Goal: Check status

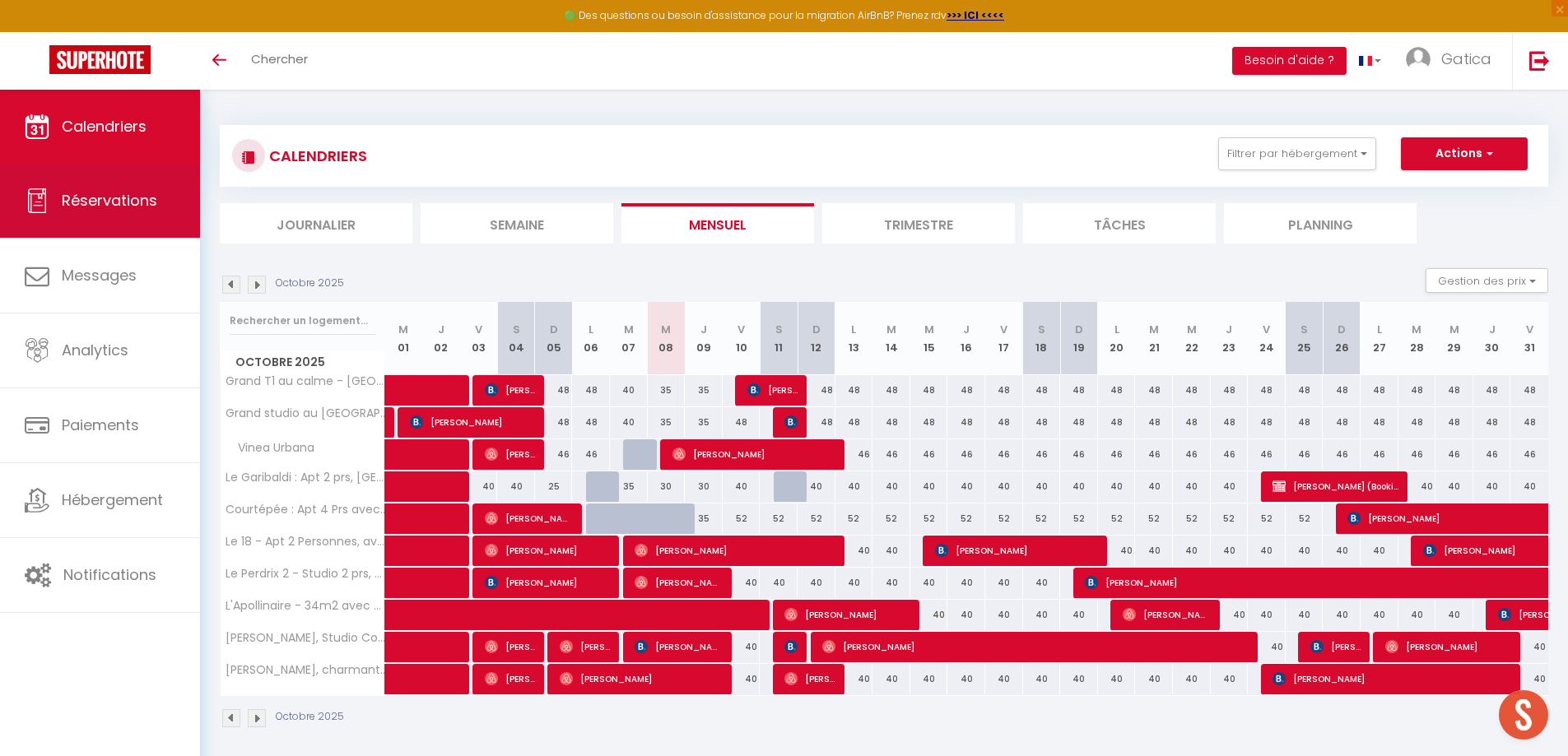
click at [57, 192] on link "Réservations" at bounding box center [100, 201] width 200 height 74
select select "not_cancelled"
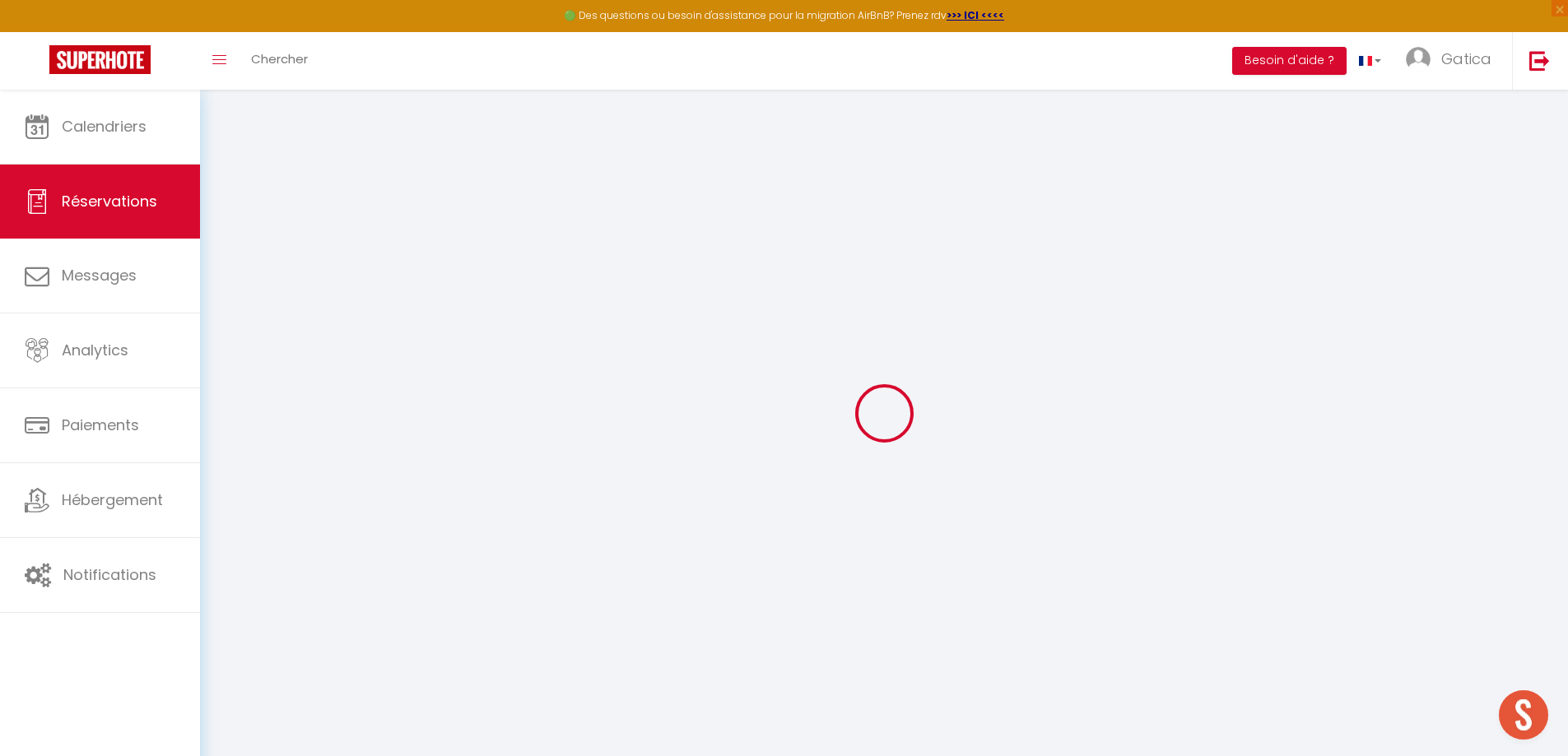
checkbox STD "false"
checkbox input "false"
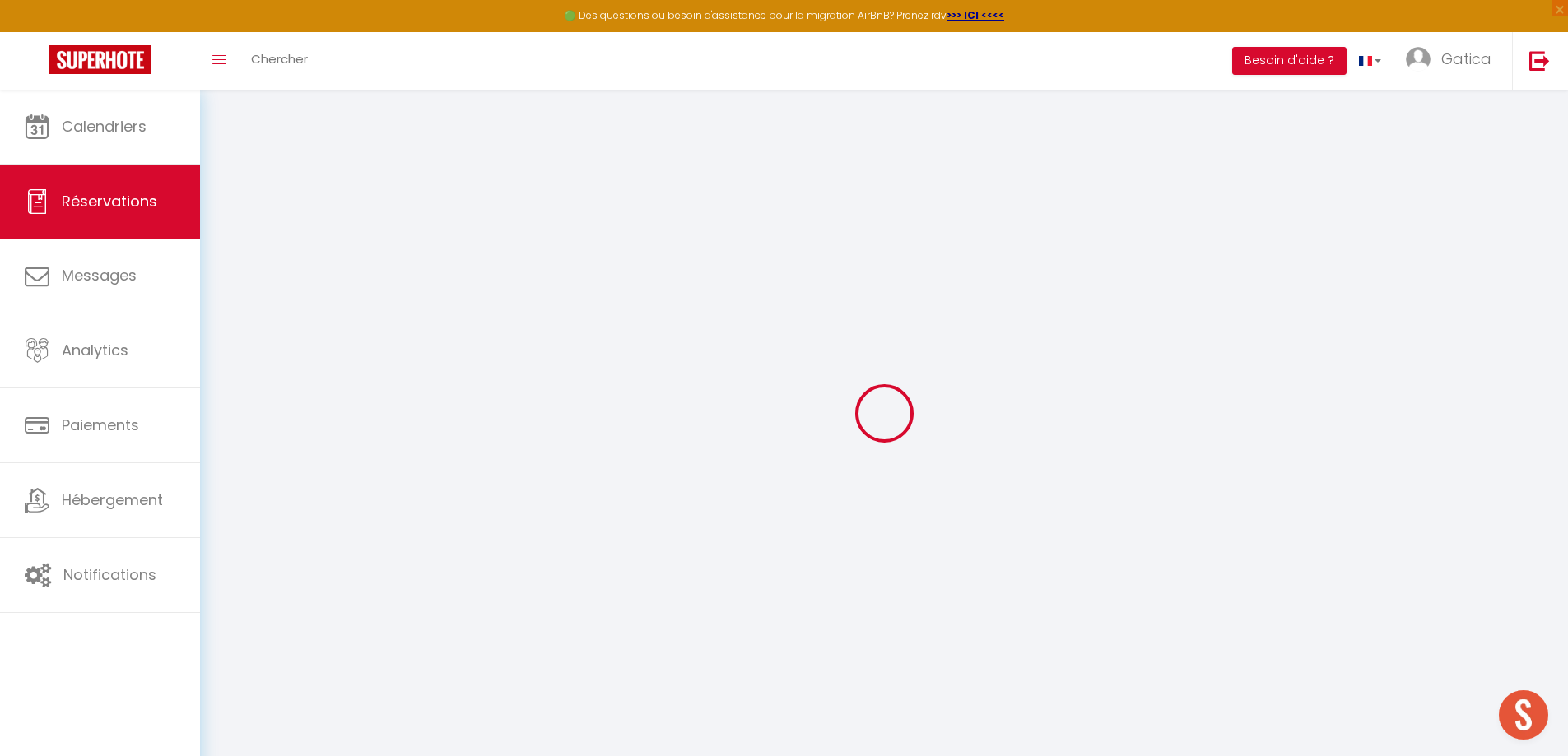
checkbox input "false"
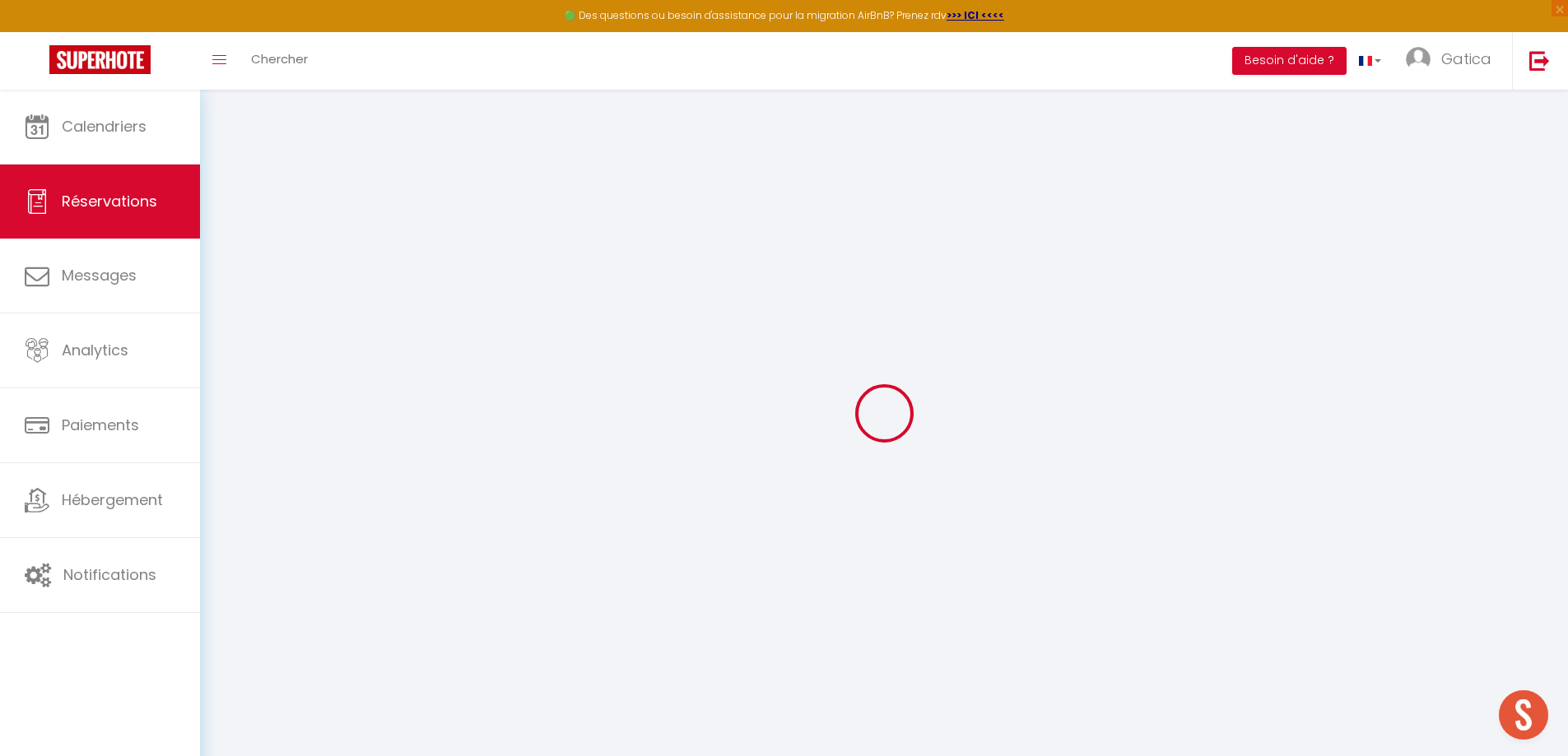
checkbox input "false"
checkbox T4 "false"
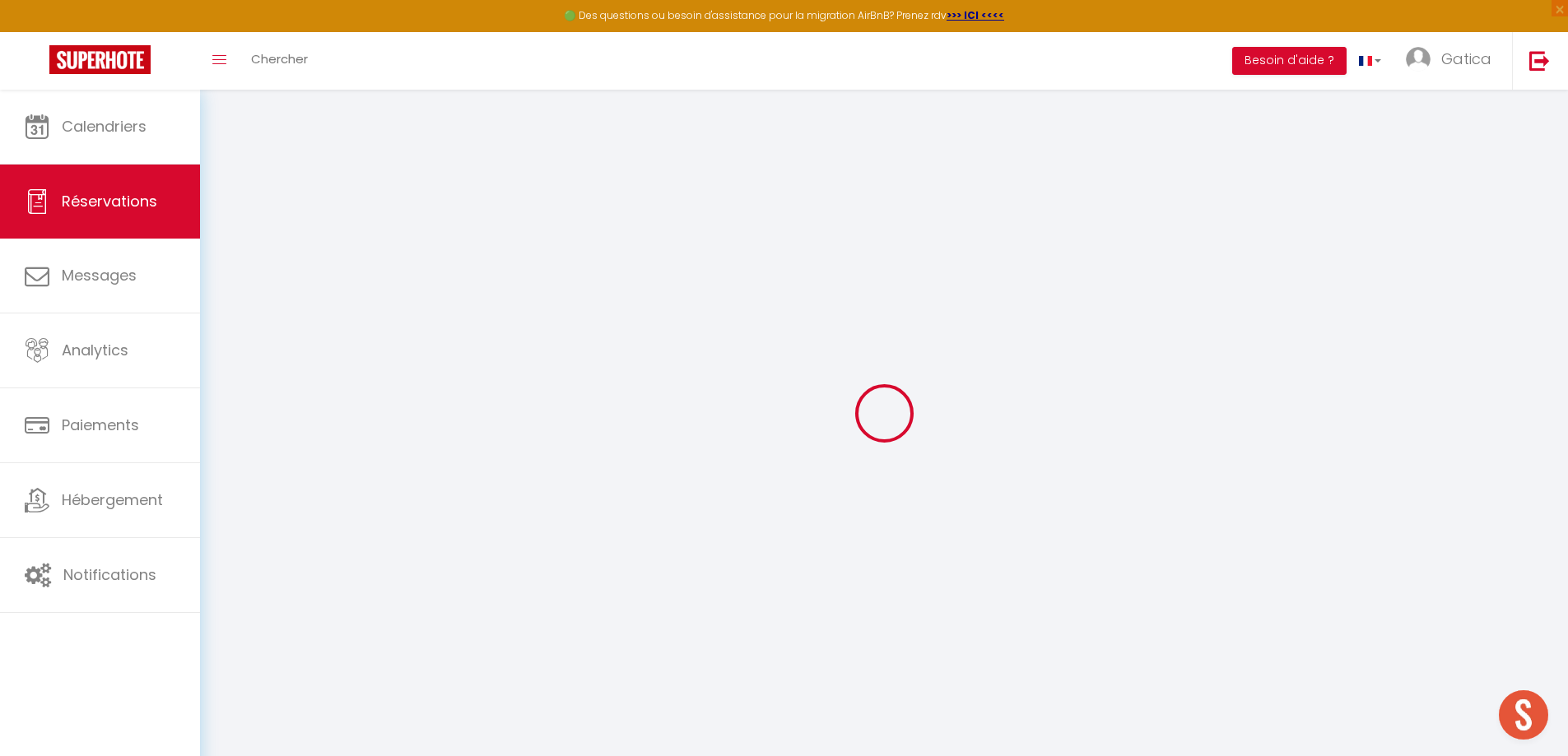
checkbox input "false"
checkbox T2 "false"
checkbox input "false"
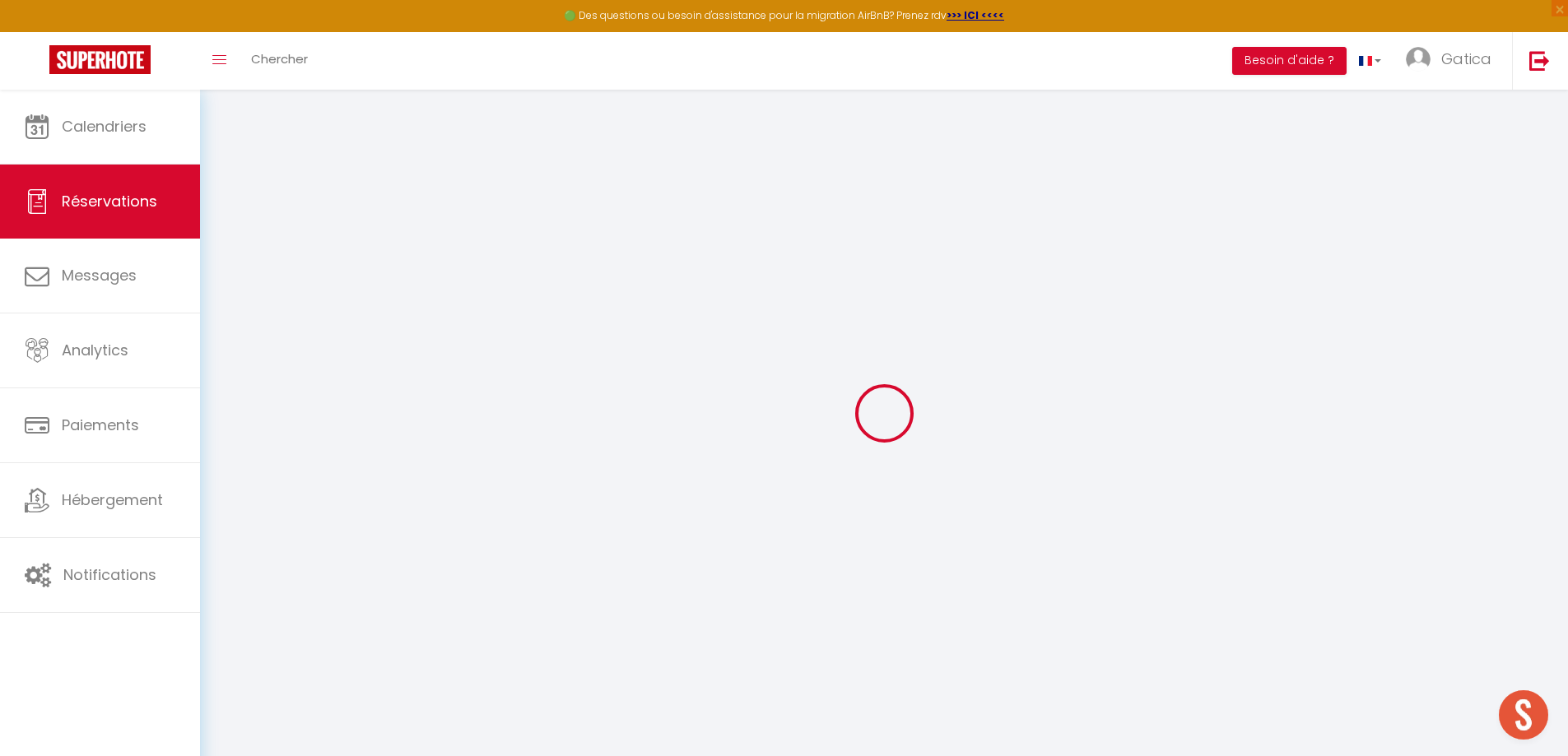
checkbox input "false"
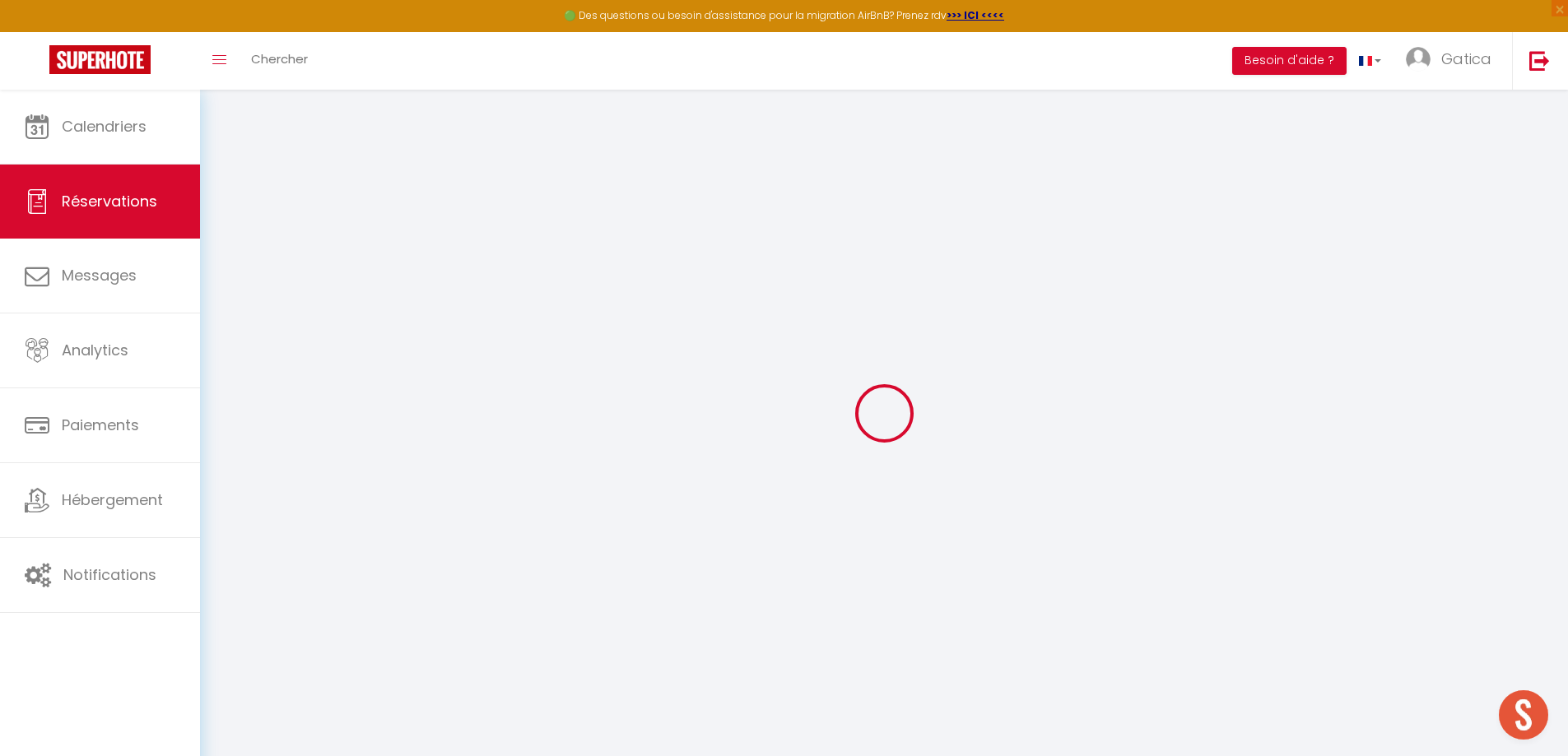
checkbox input "false"
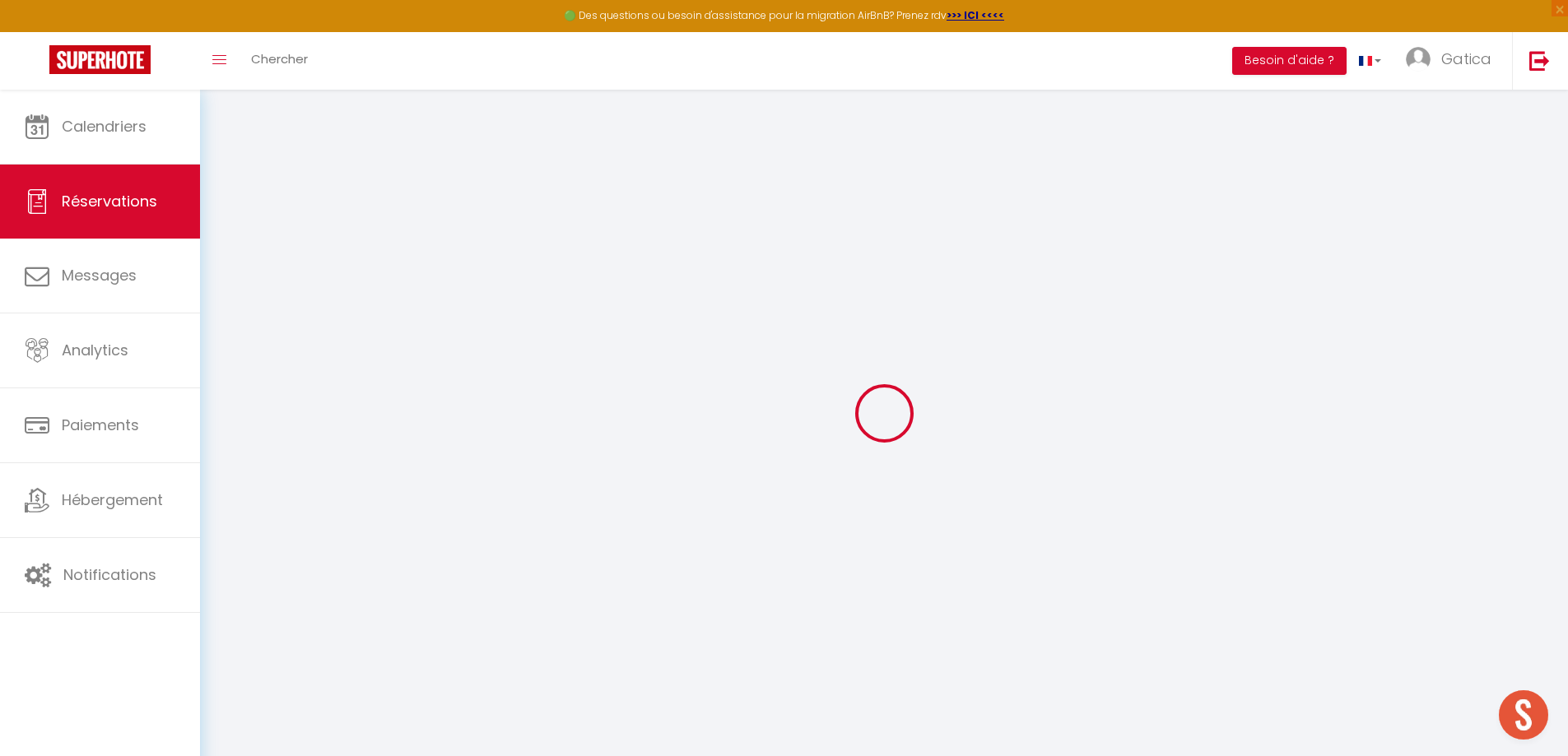
checkbox input "false"
checkbox T3 "false"
checkbox input "false"
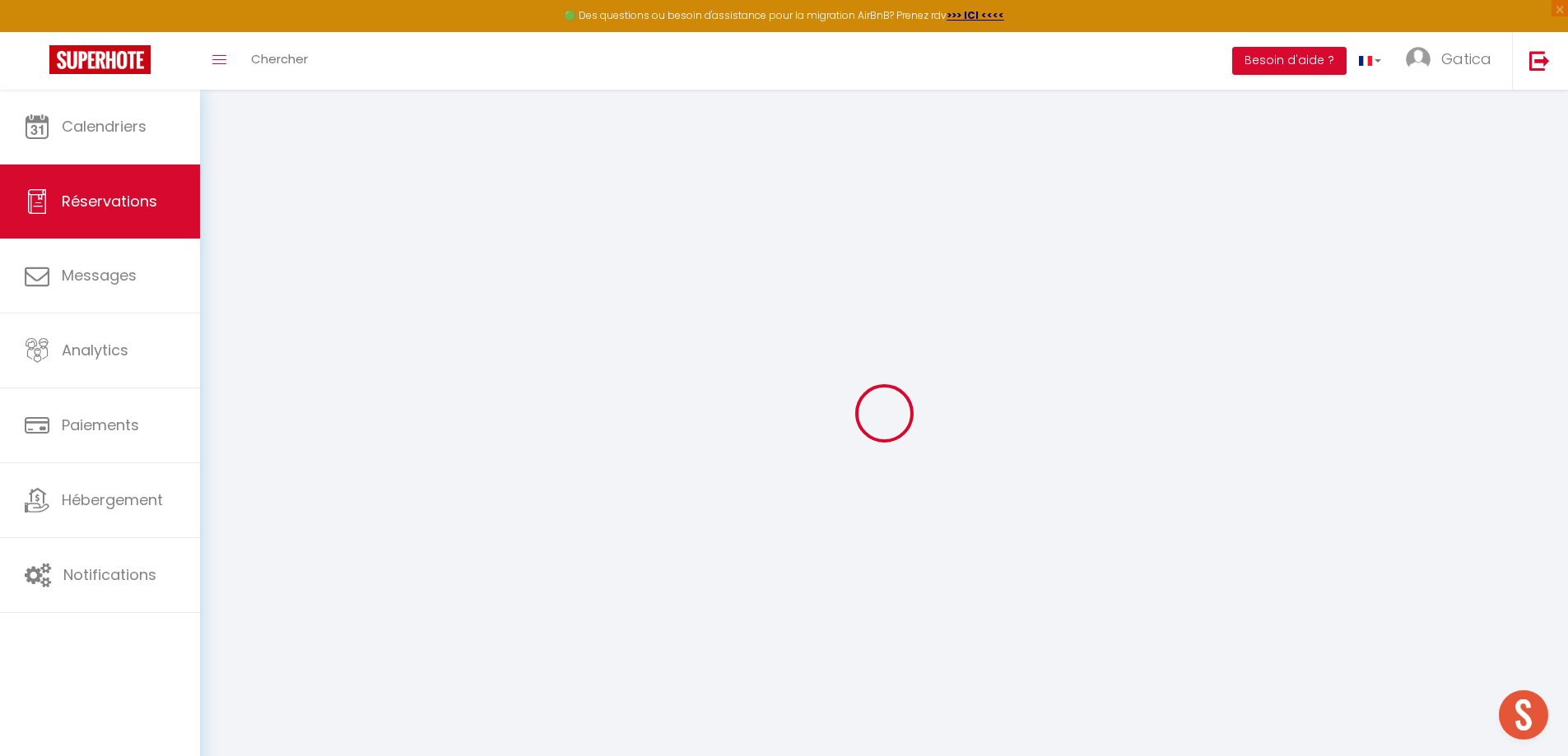
checkbox input "false"
checkbox Room "false"
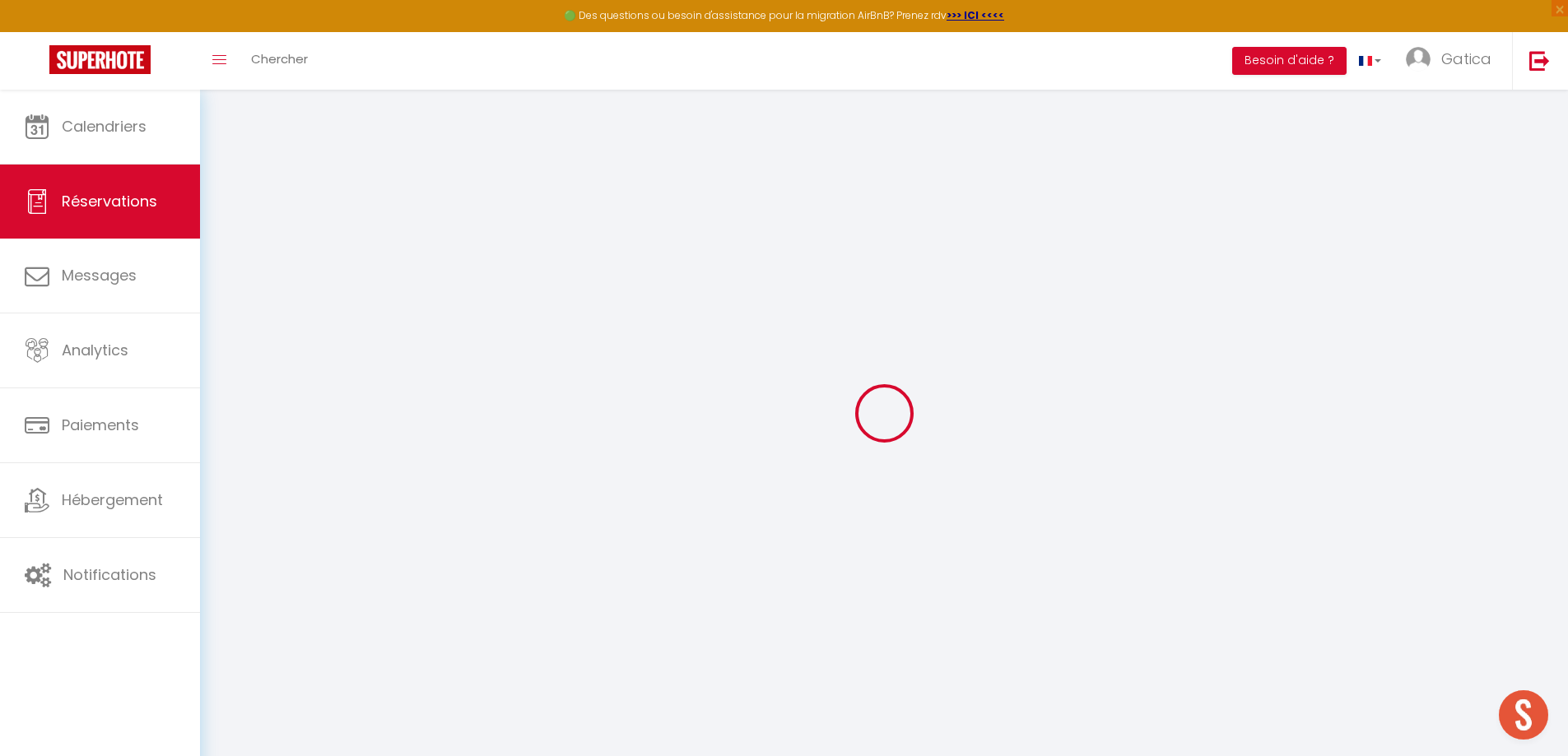
checkbox input "false"
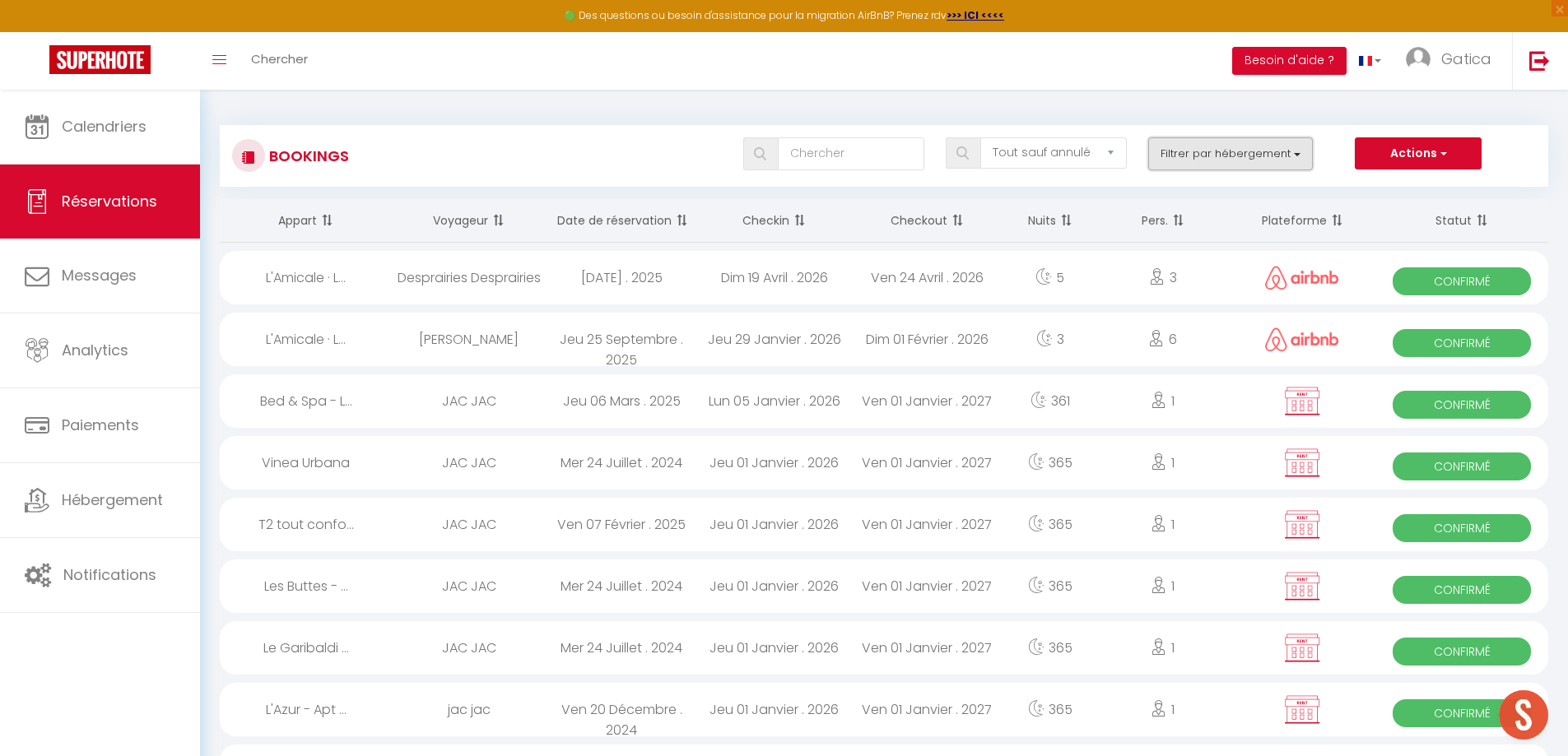
click at [1217, 160] on button "Filtrer par hébergement" at bounding box center [1231, 154] width 165 height 33
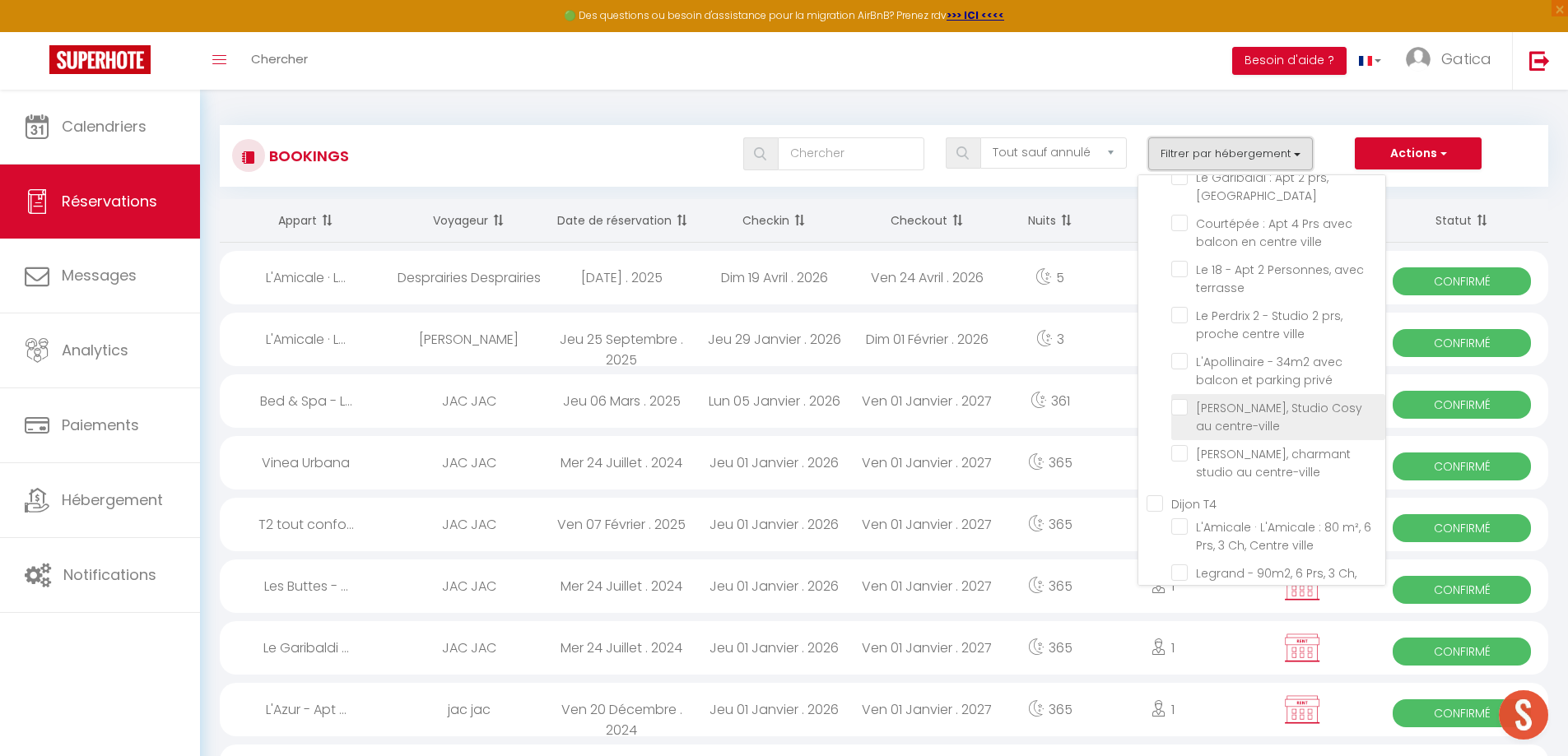
scroll to position [329, 0]
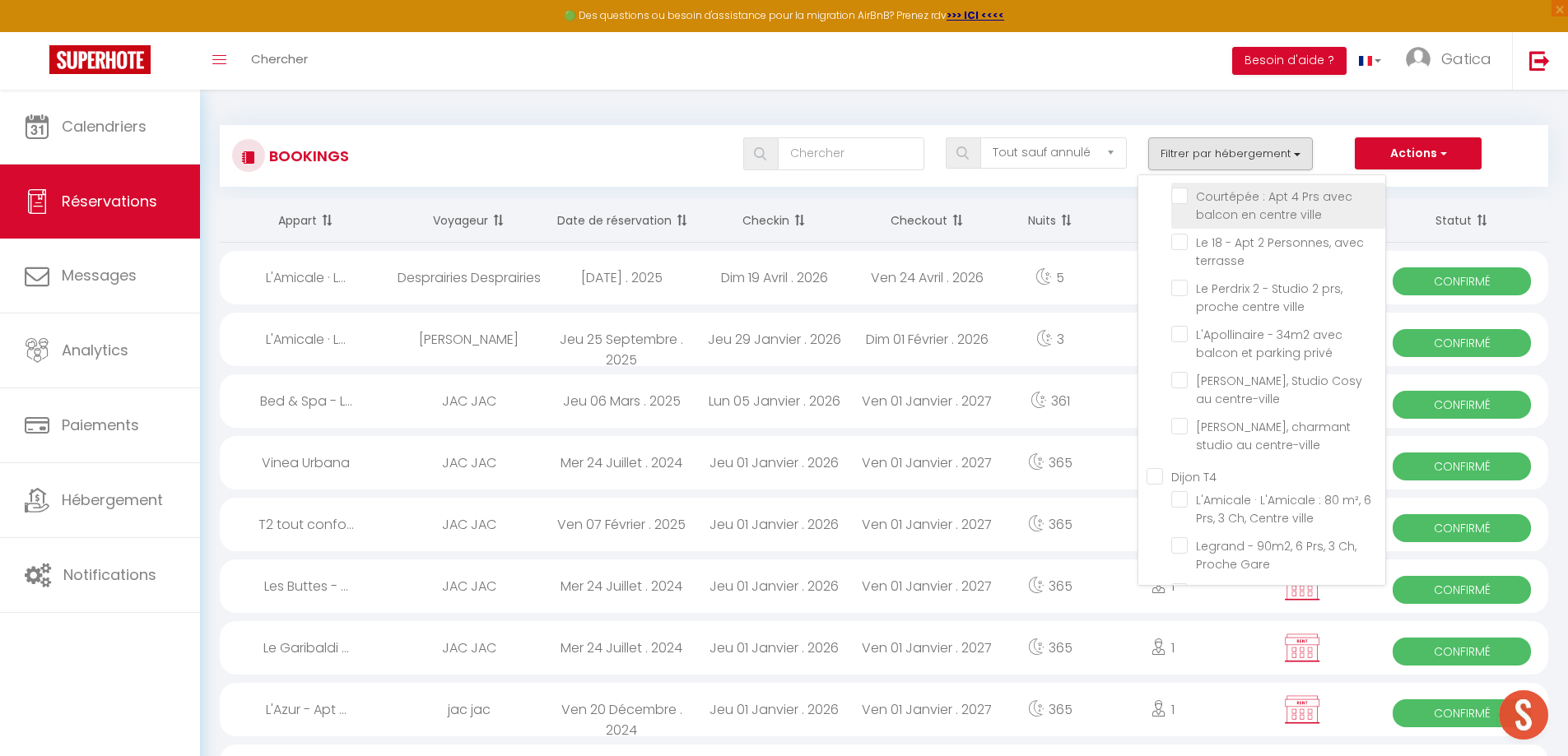
click at [1182, 196] on input "Courtépée : Apt 4 Prs avec balcon en centre ville" at bounding box center [1279, 196] width 214 height 16
checkbox input "true"
select select
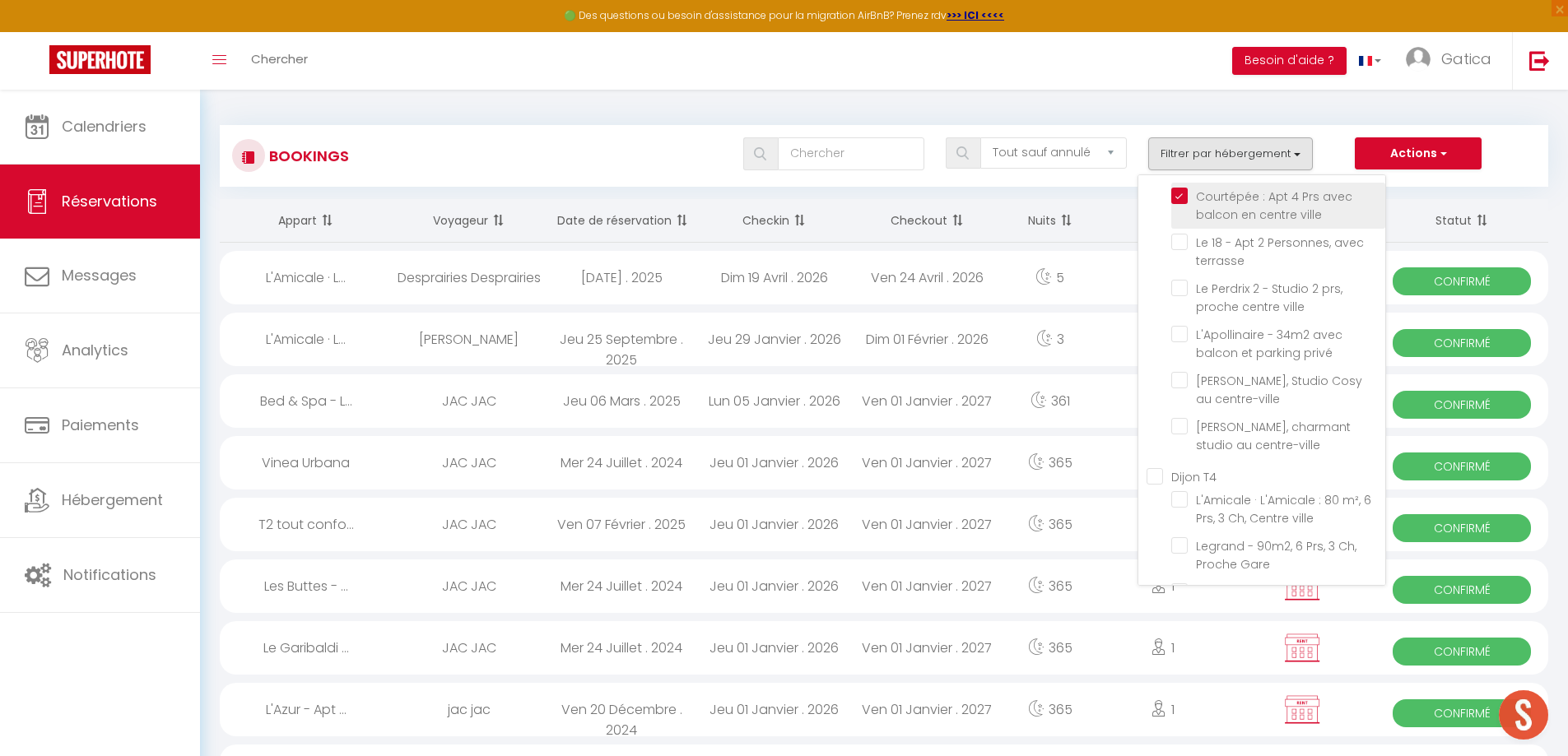
select select
checkbox input "false"
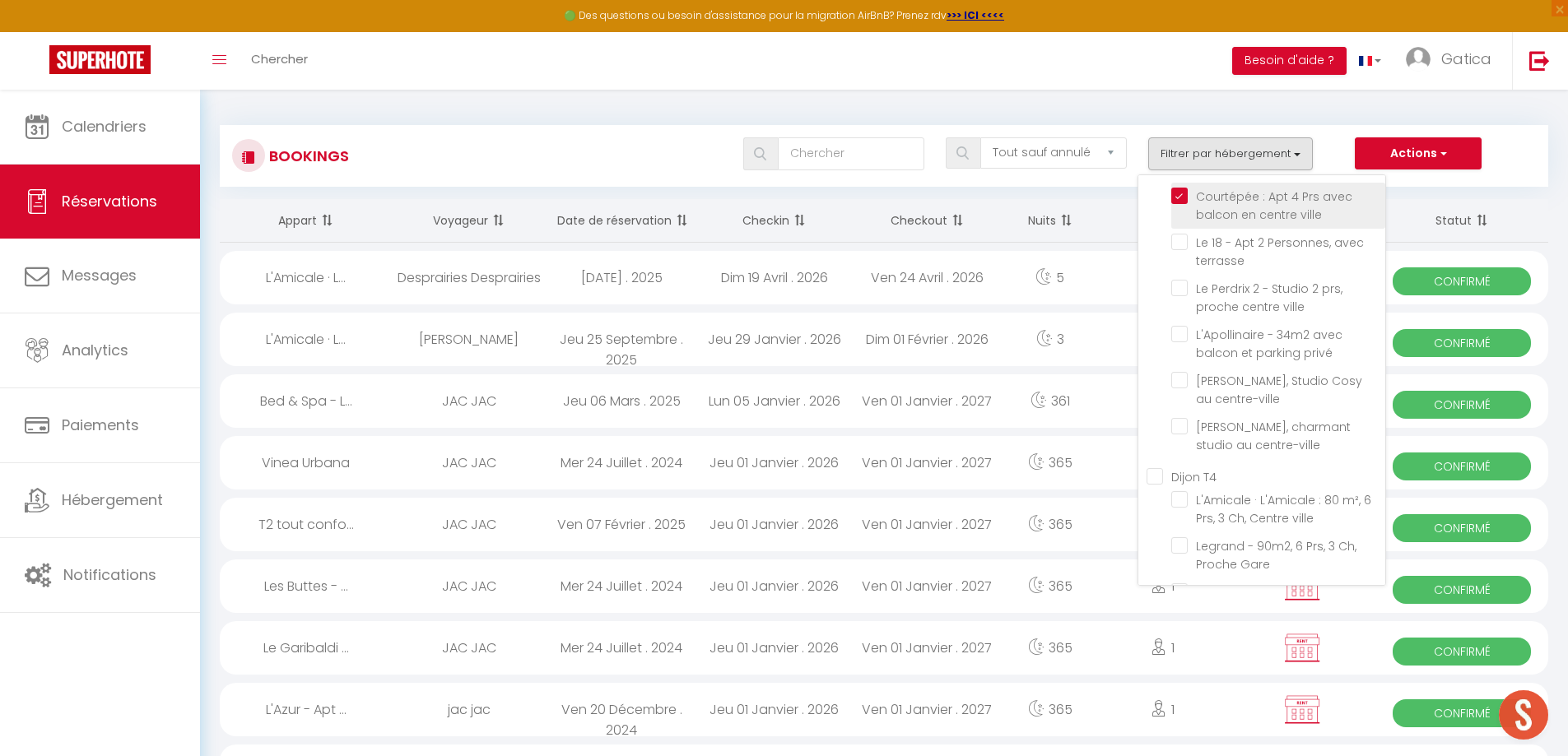
checkbox input "false"
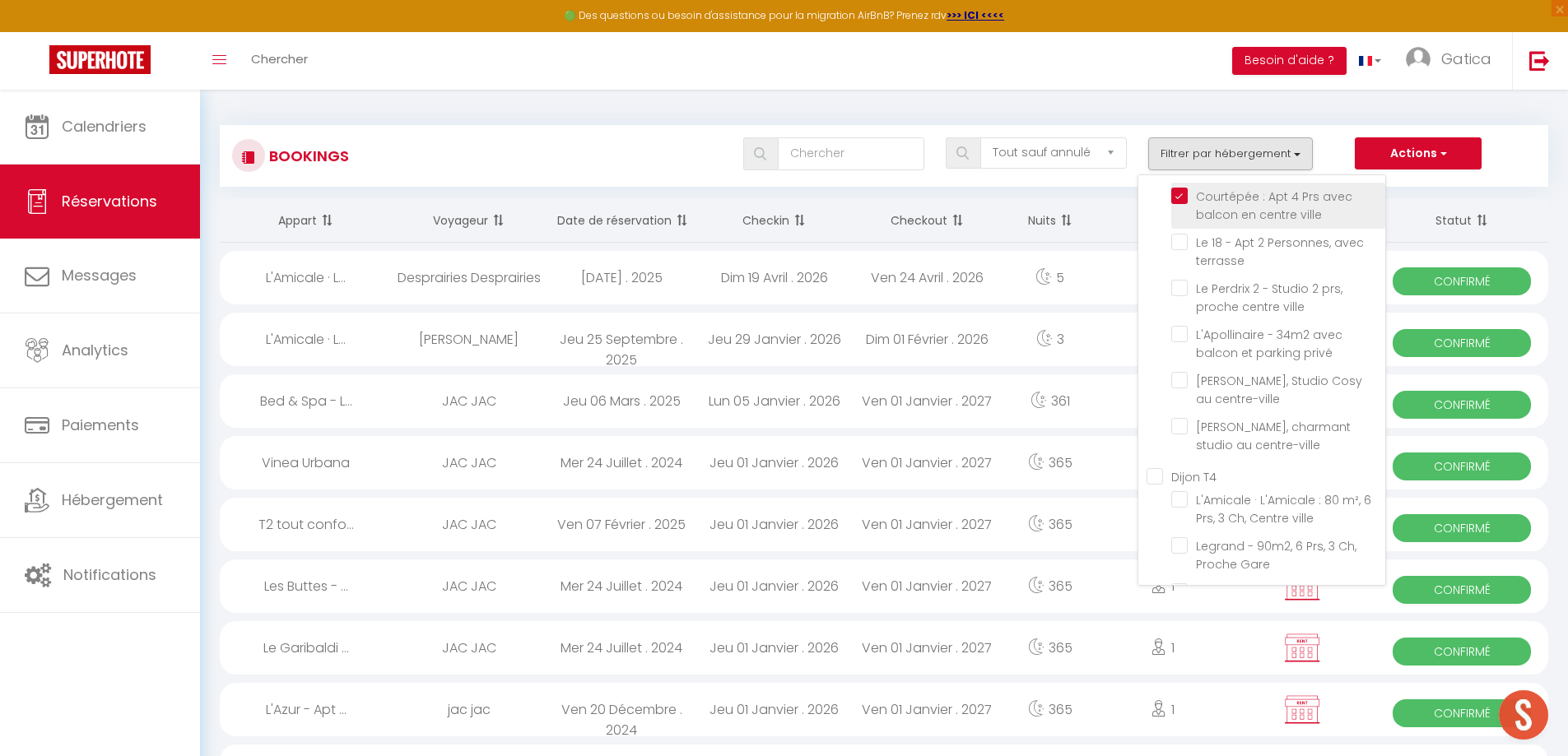
checkbox input "false"
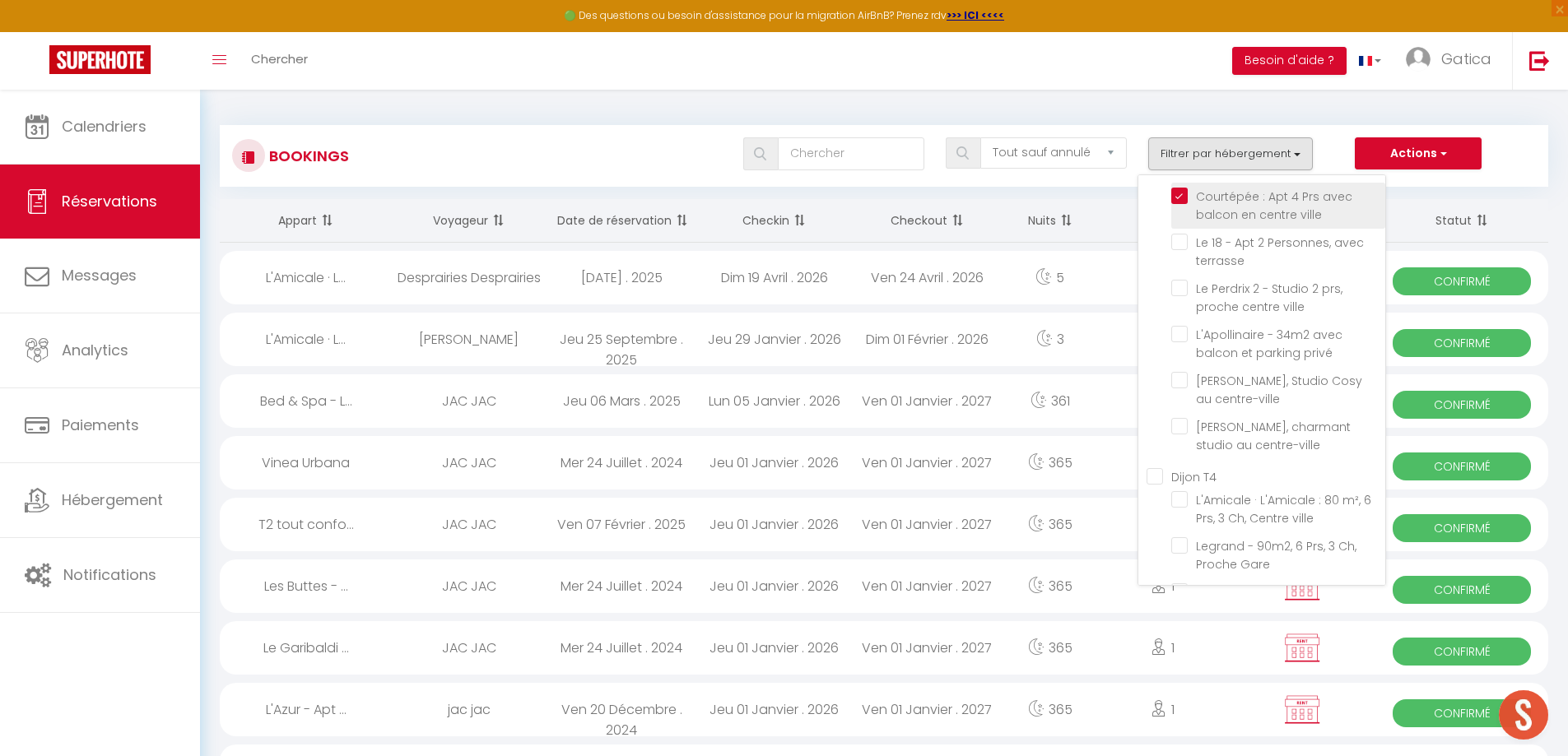
checkbox input "false"
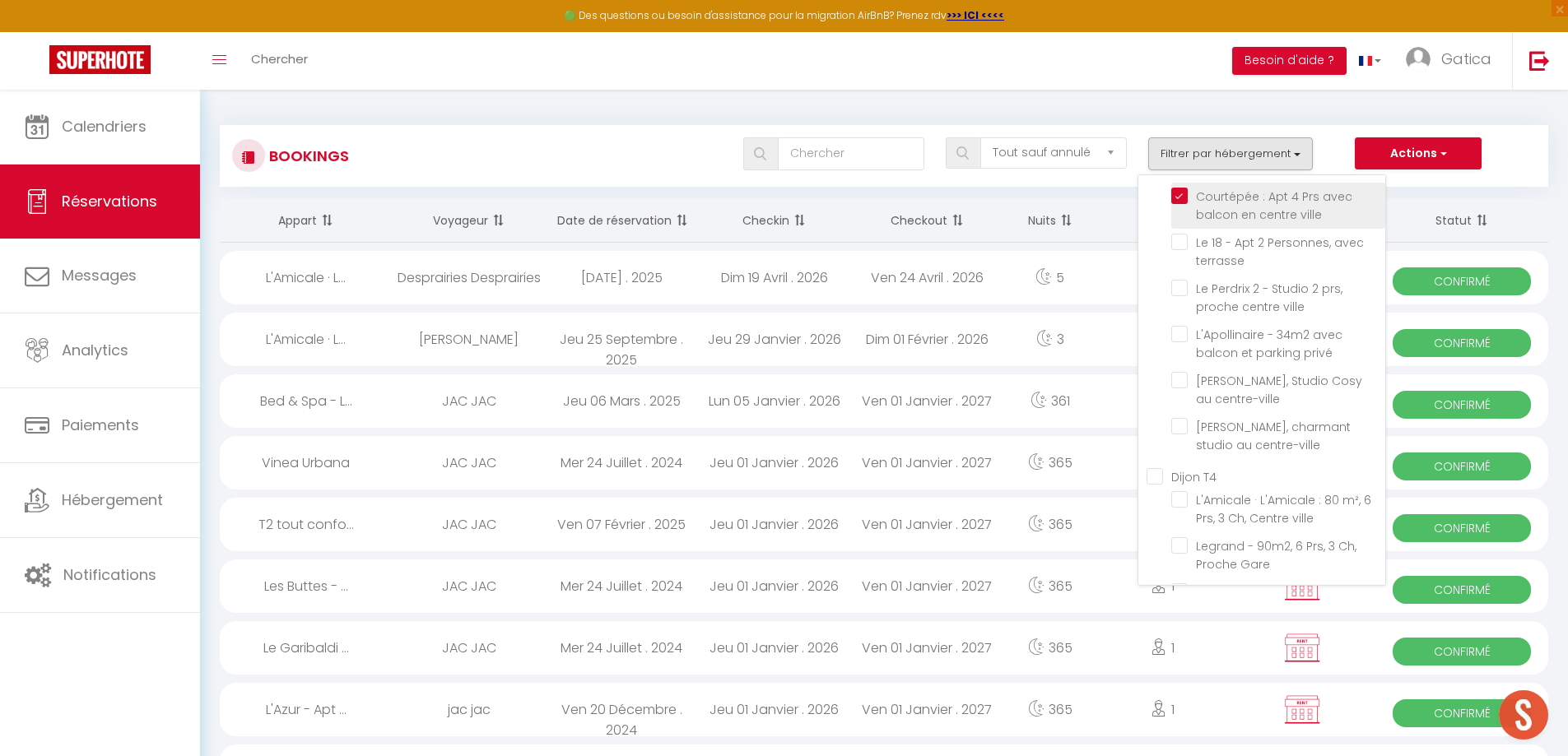
checkbox input "false"
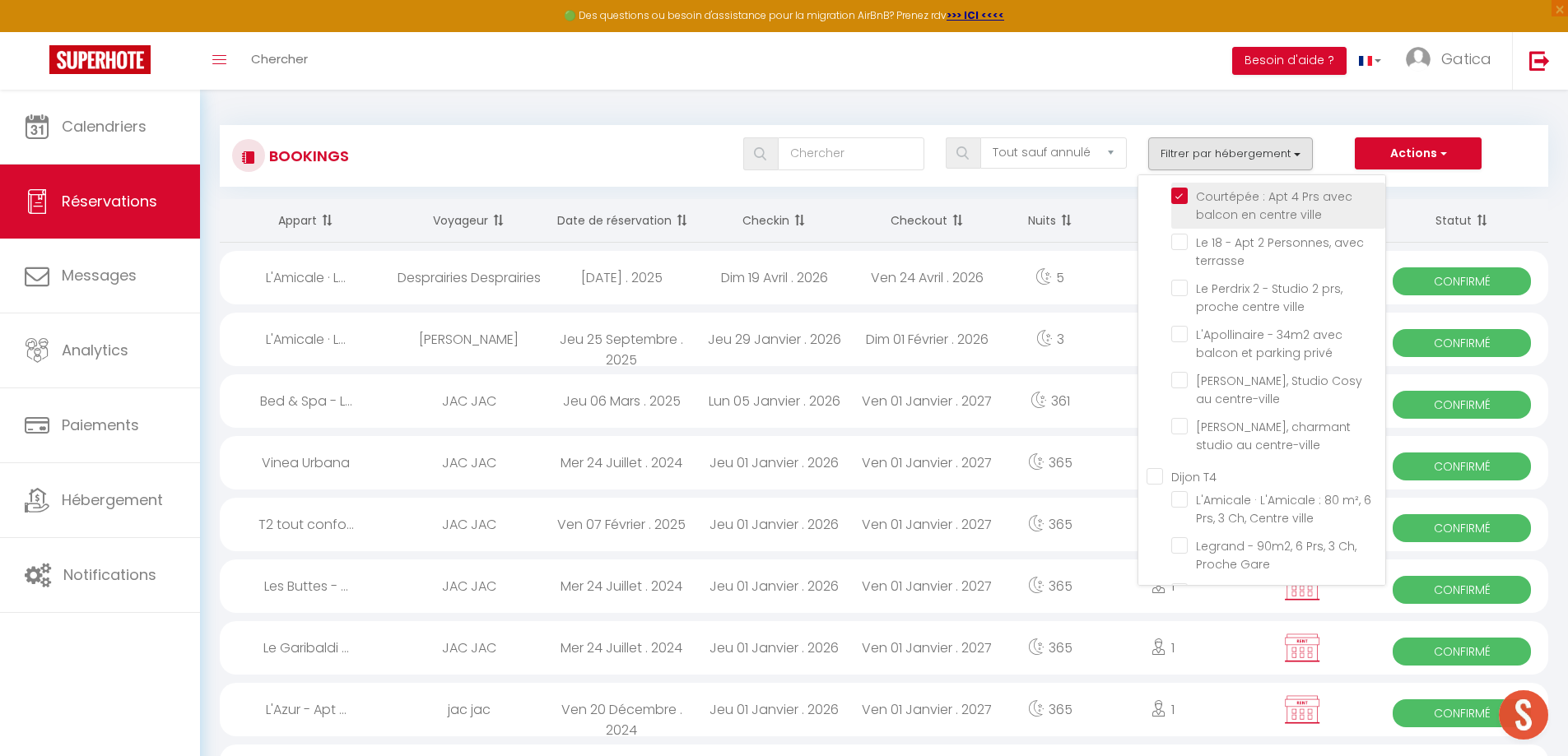
checkbox input "false"
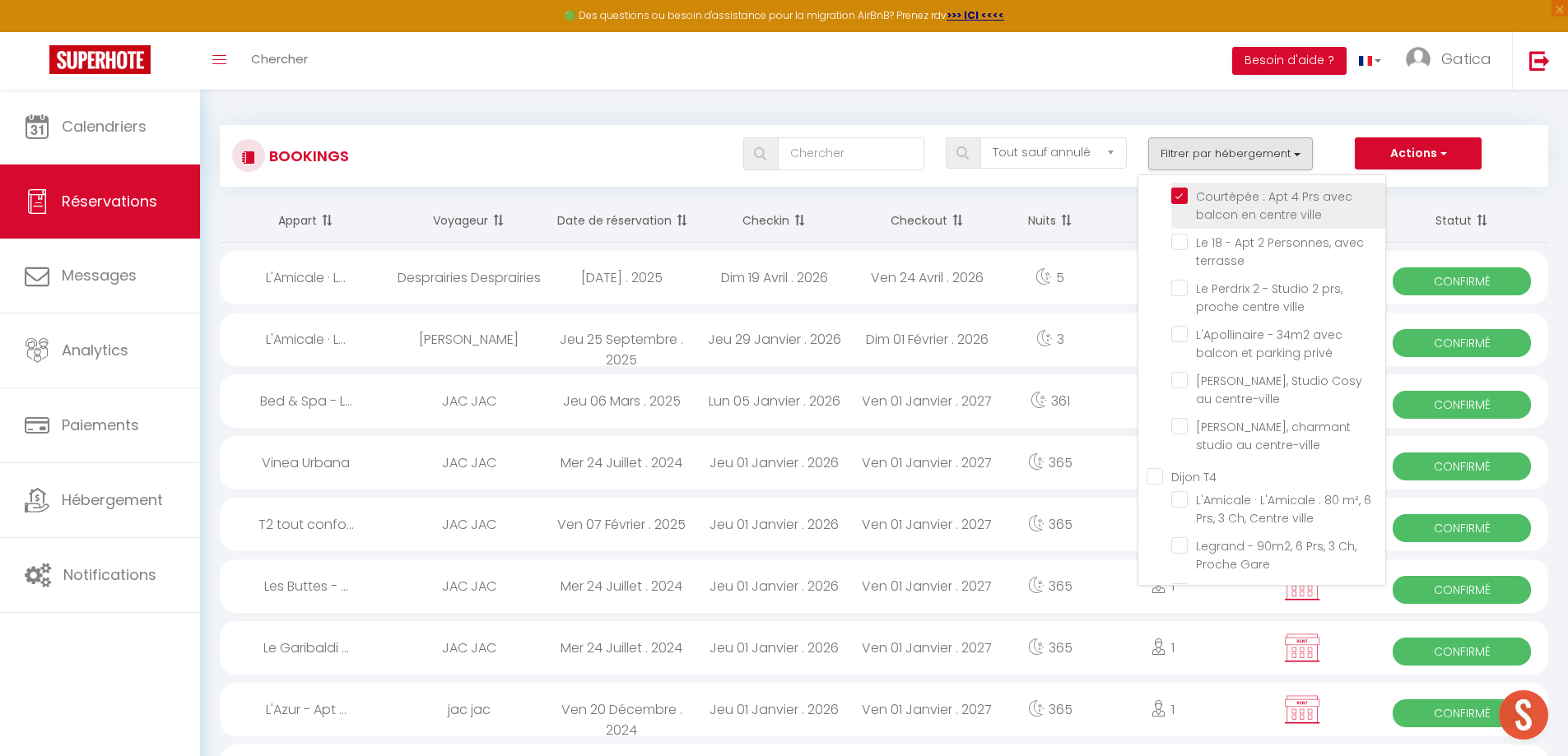
checkbox input "false"
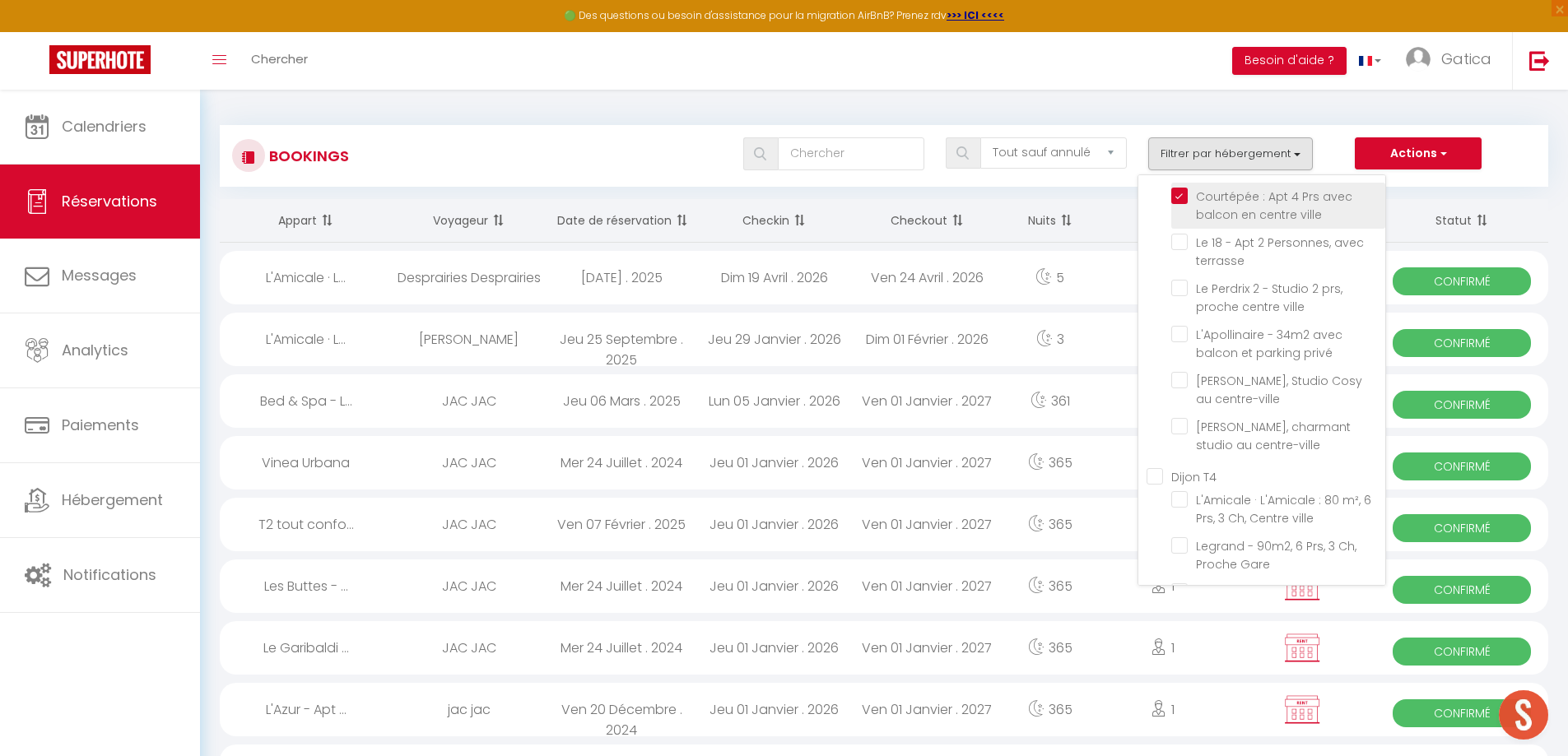
checkbox input "false"
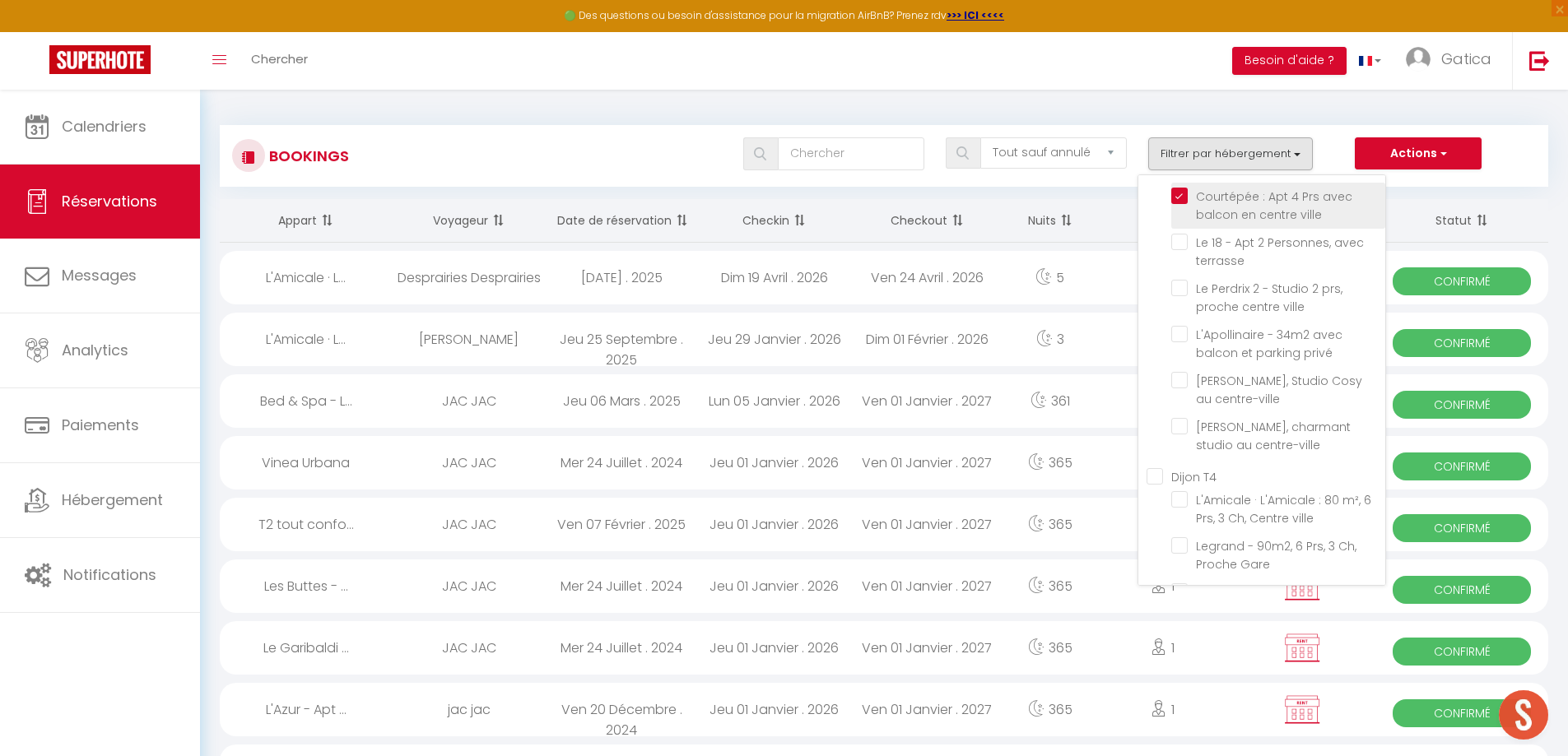
checkbox input "false"
select select
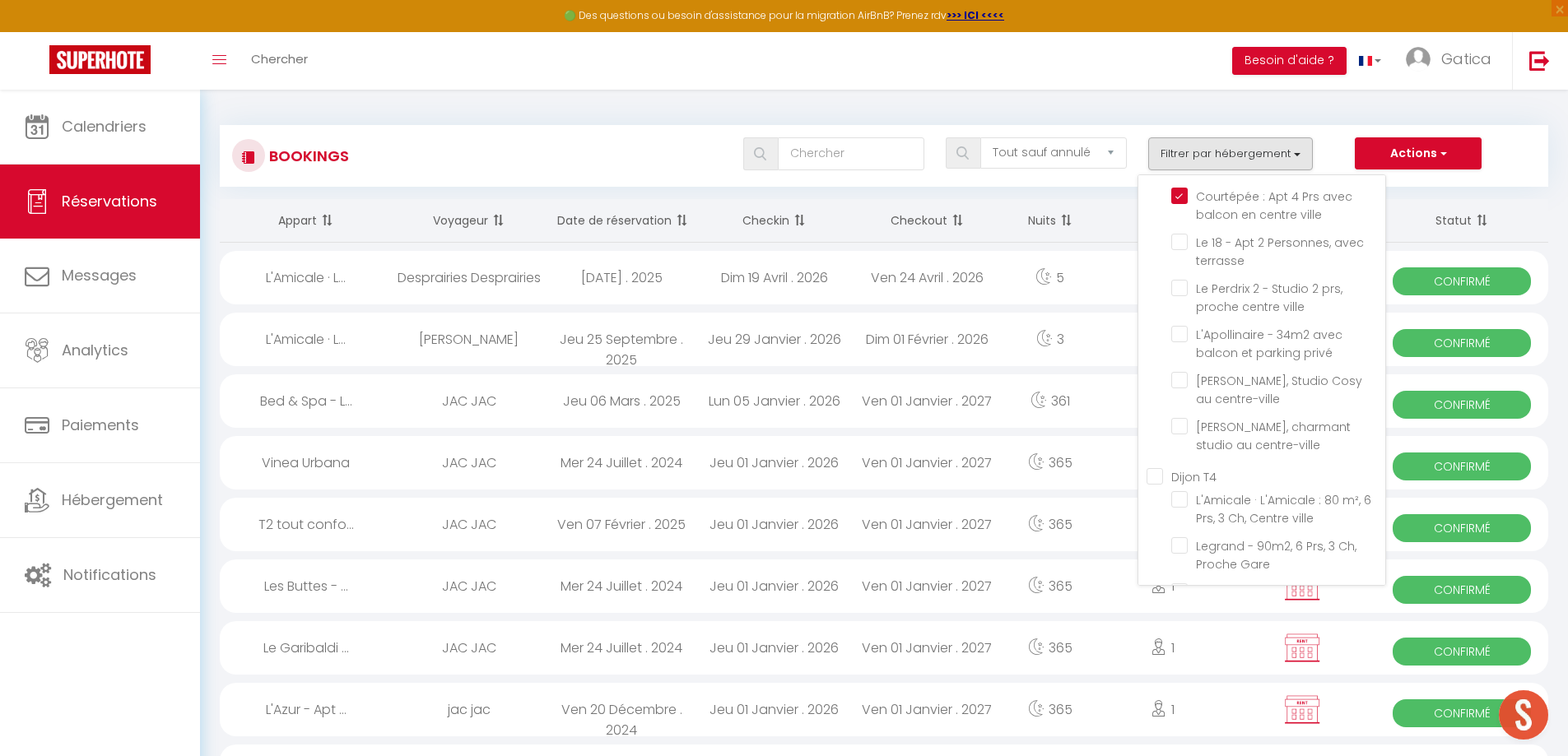
select select
checkbox input "false"
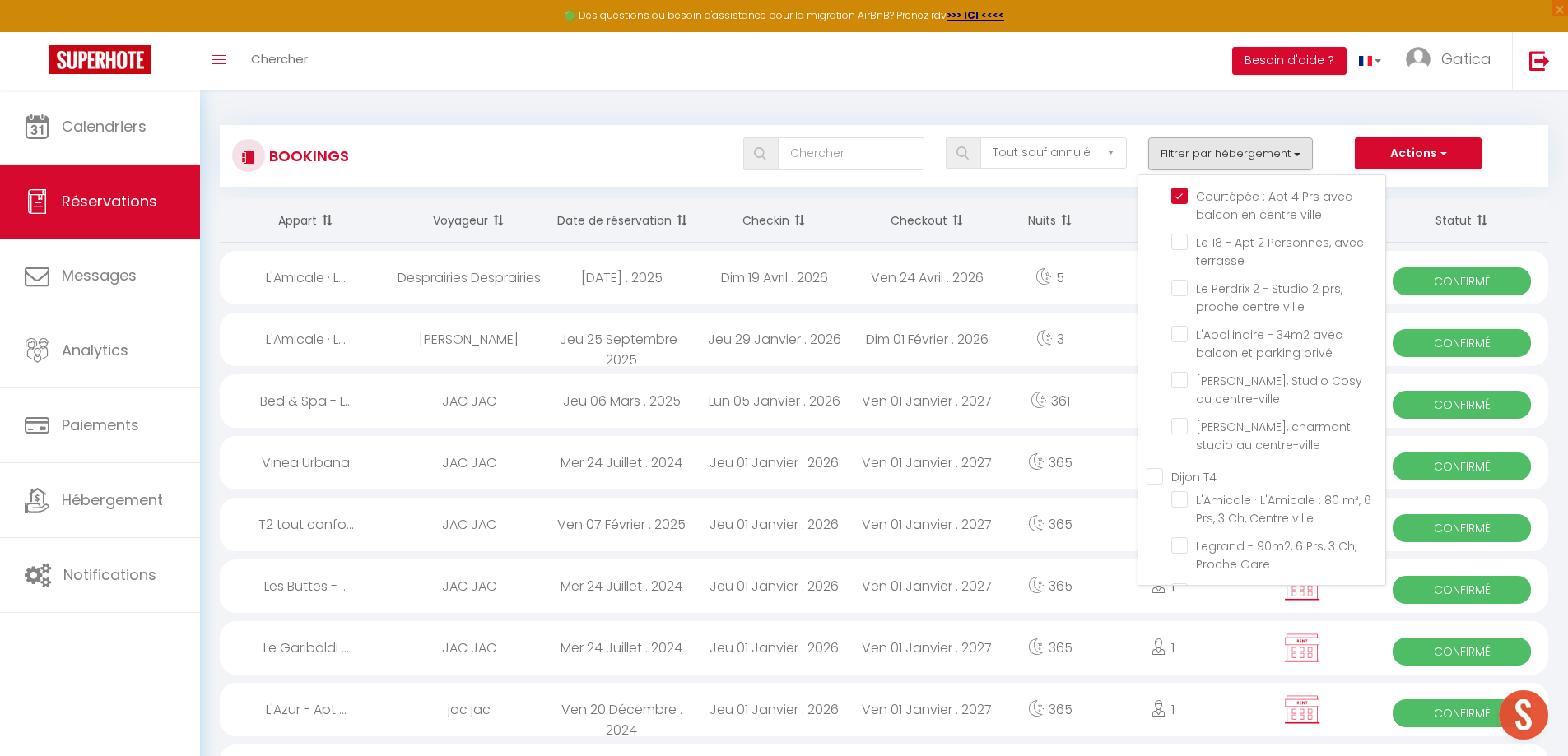
checkbox input "false"
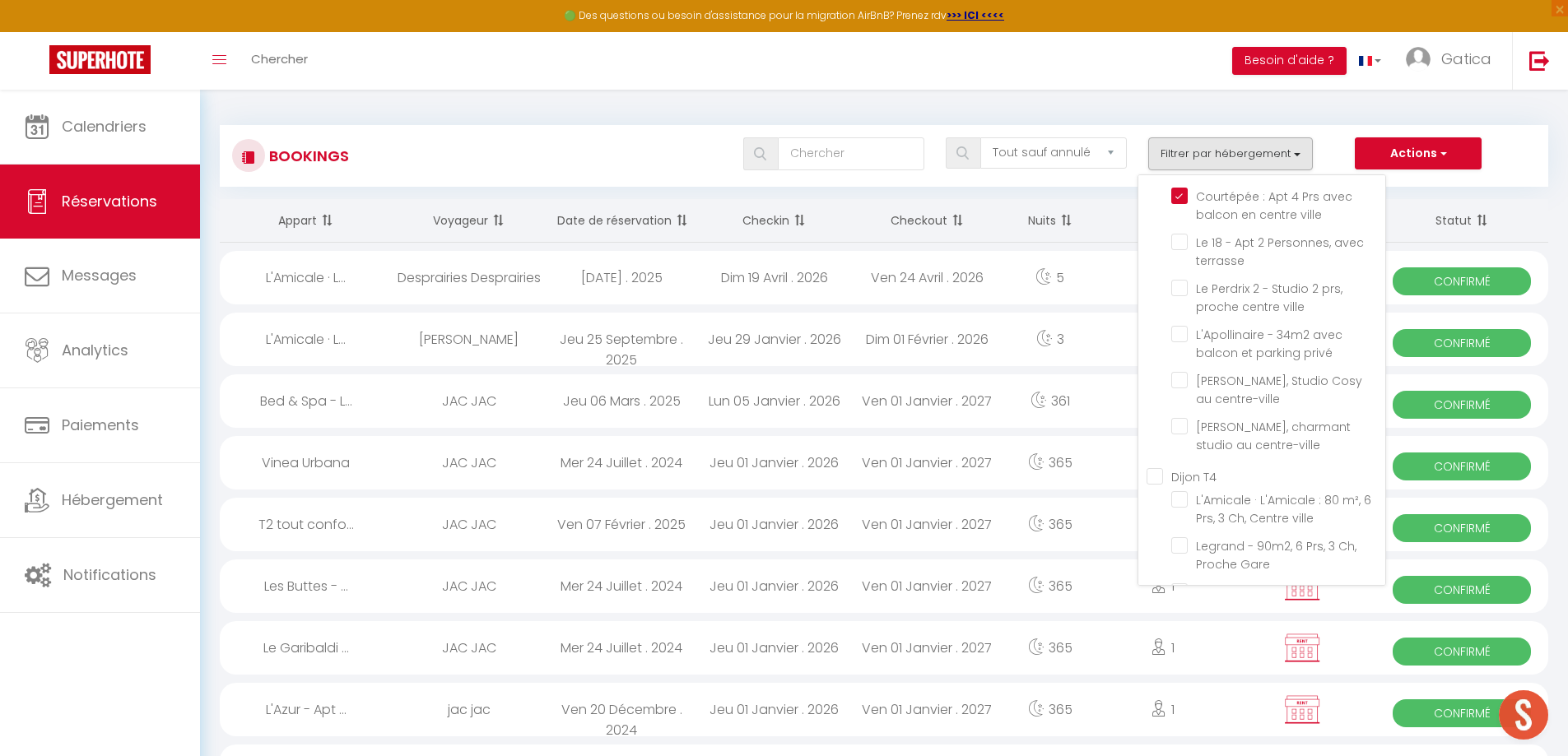
checkbox input "false"
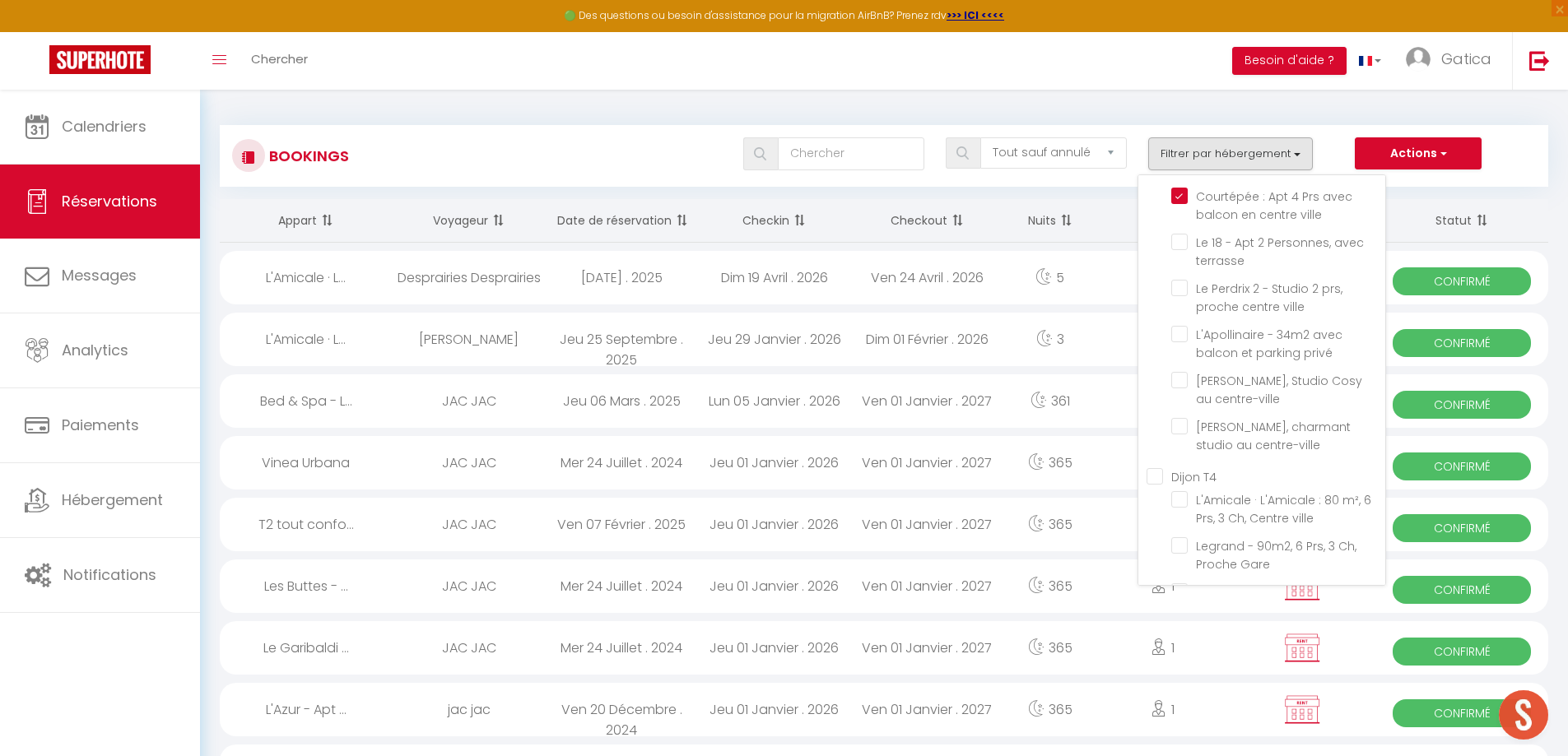
checkbox input "false"
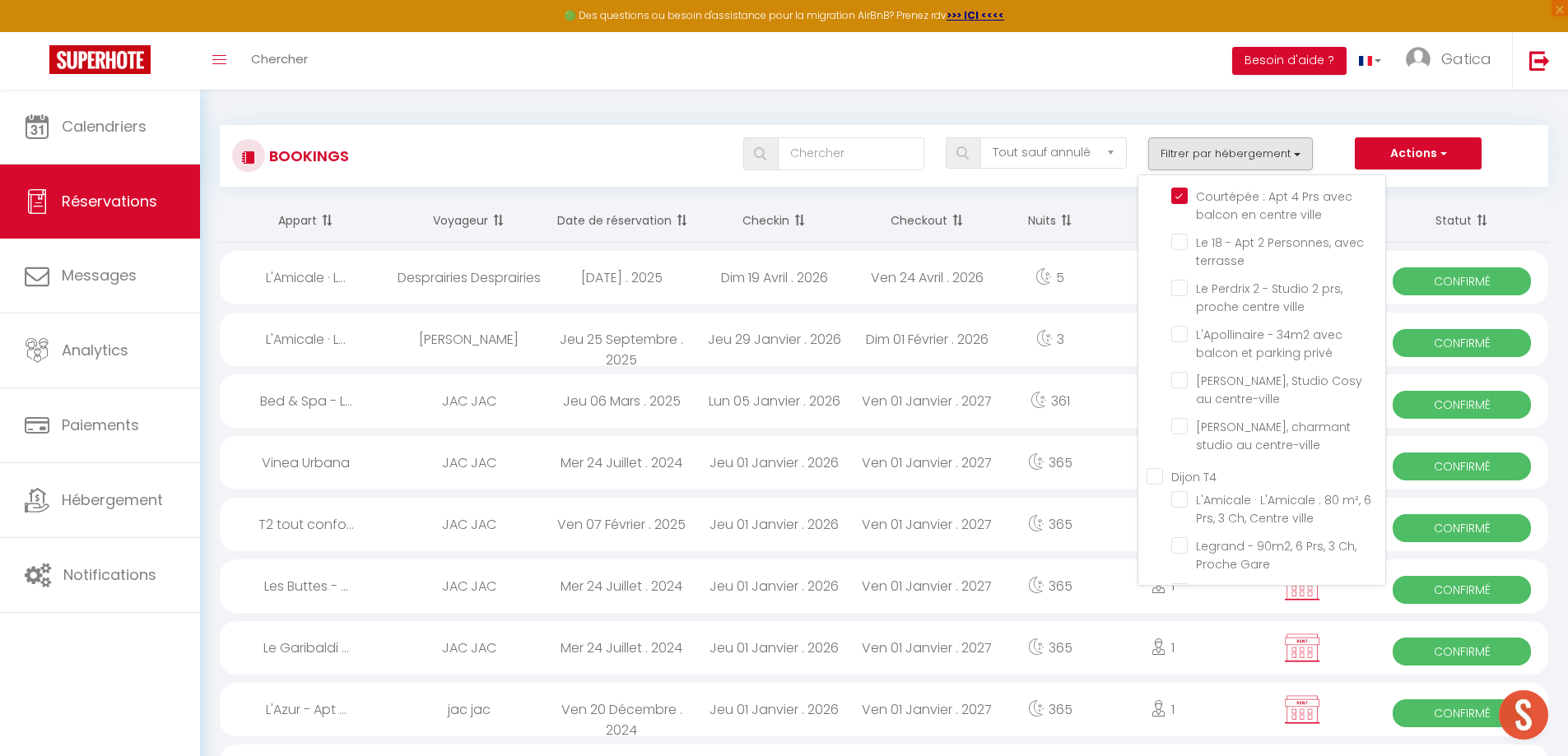
checkbox input "false"
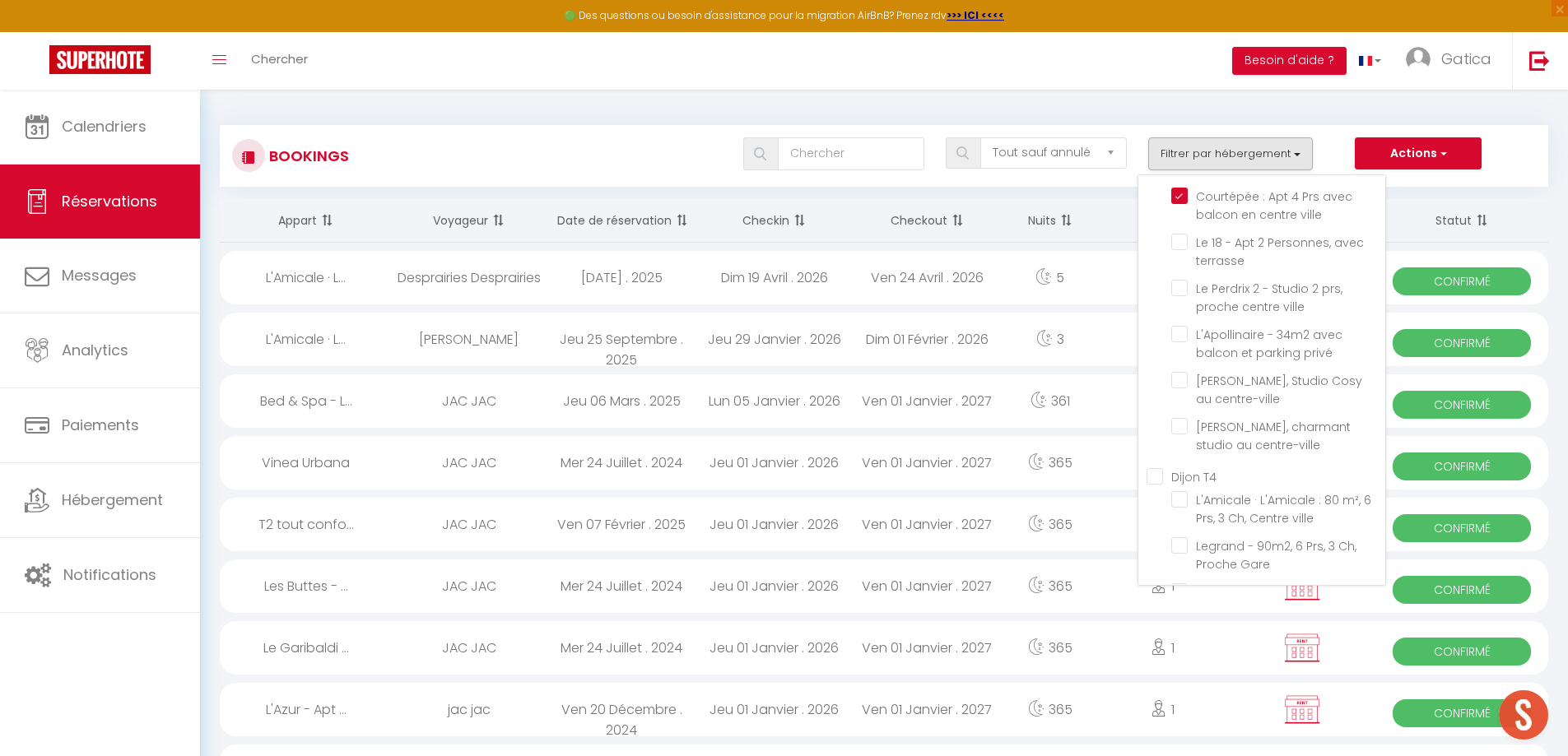
checkbox input "false"
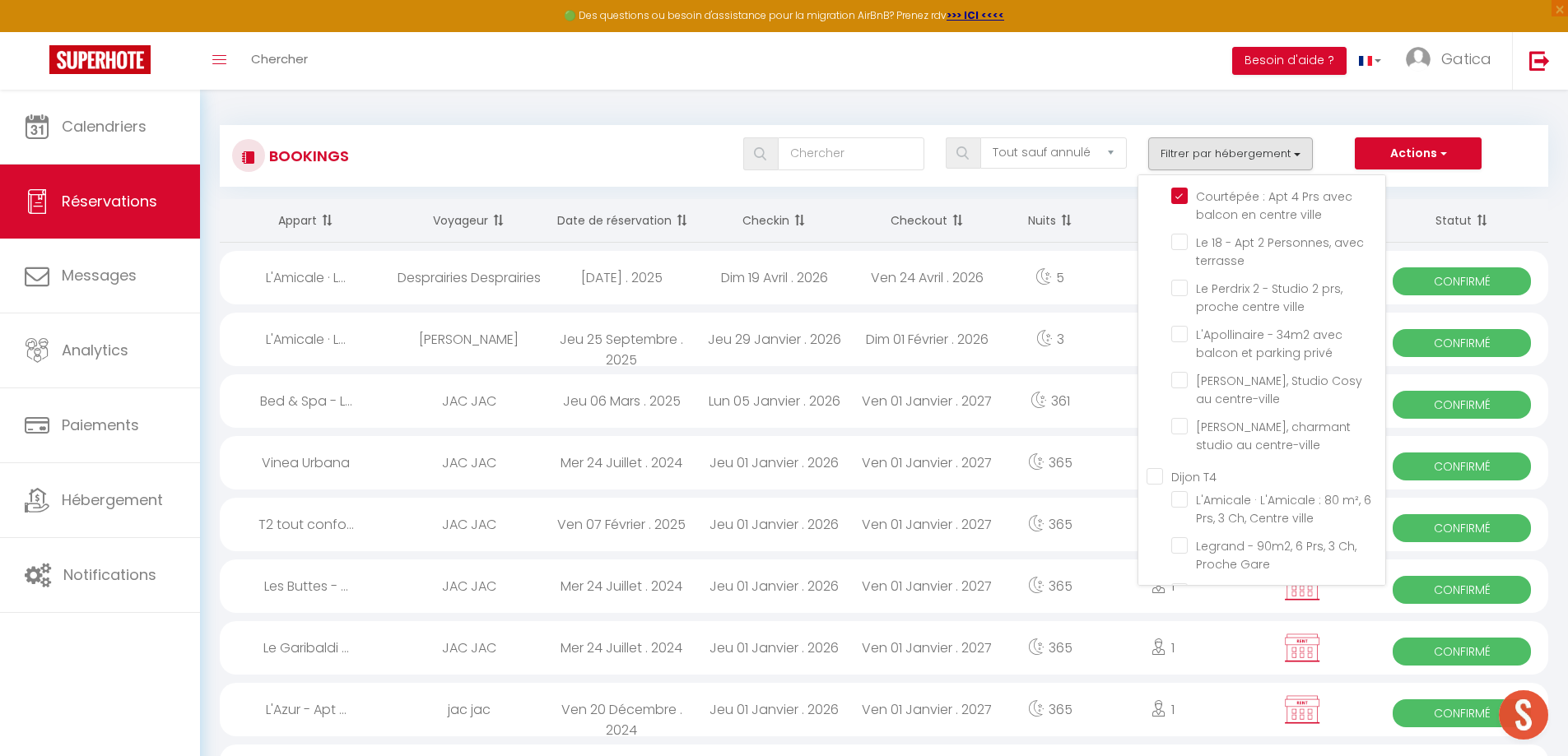
checkbox input "false"
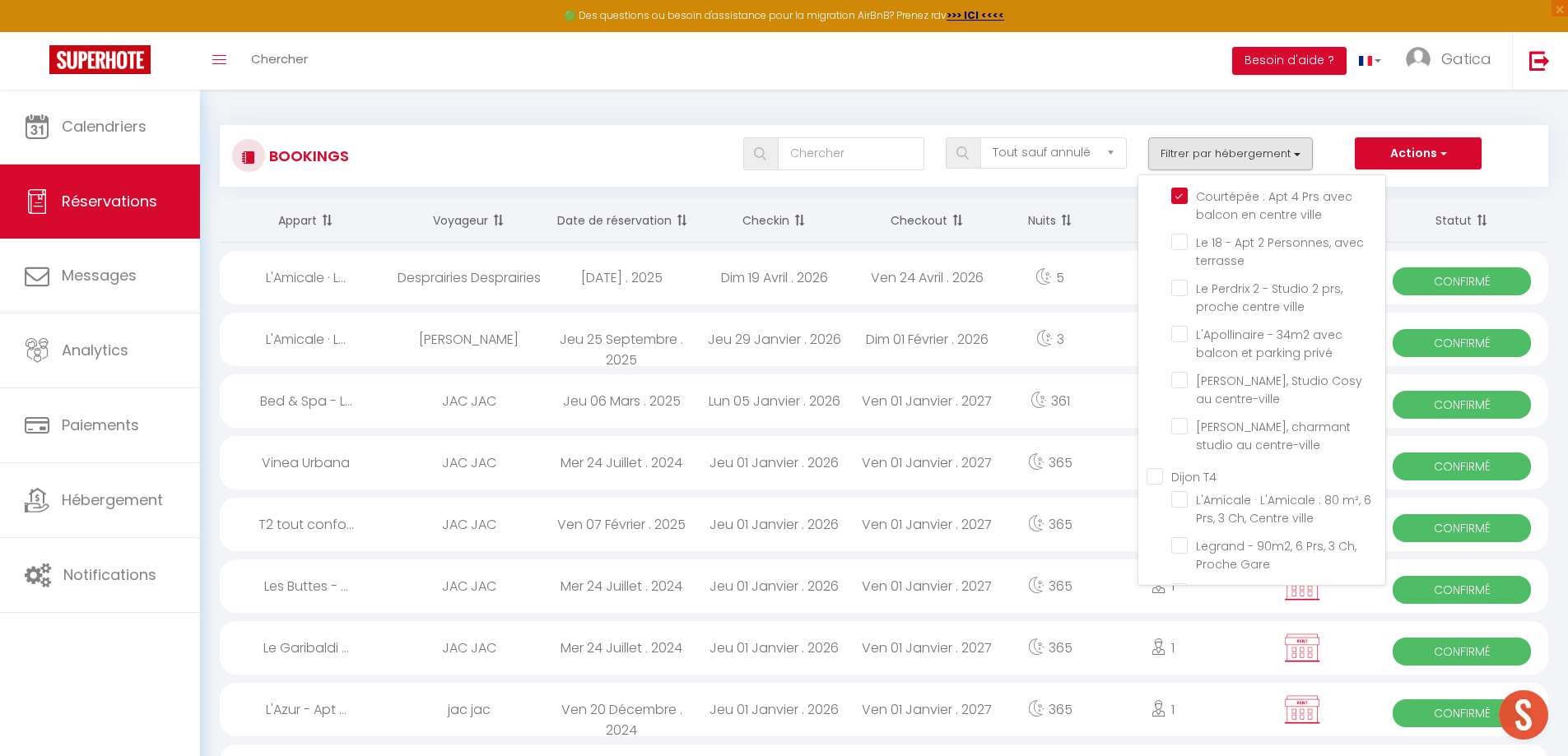
checkbox input "false"
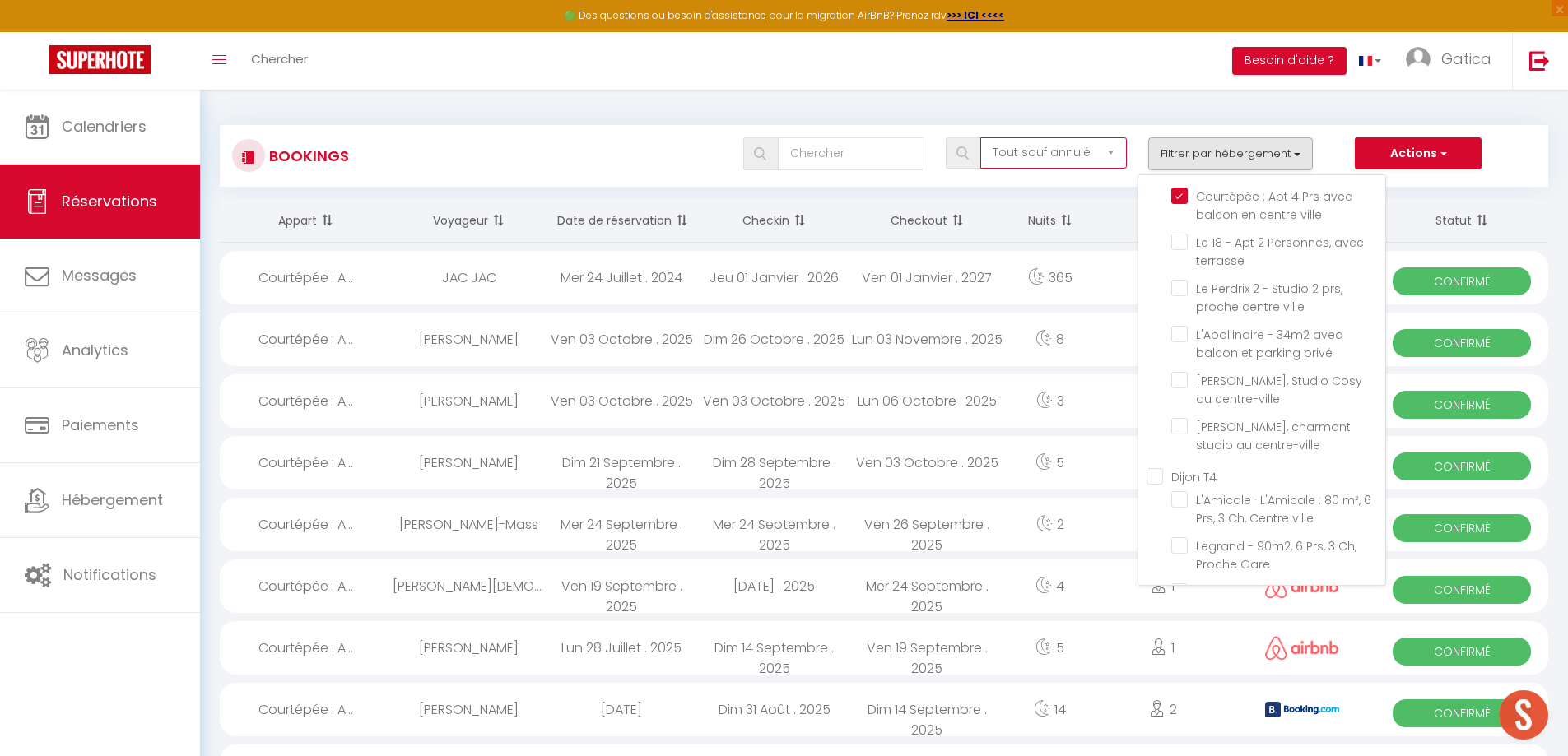
click at [1065, 153] on select "Tous les statuts Annulé Confirmé Non Confirmé Tout sauf annulé No Show Request" at bounding box center [1054, 153] width 147 height 31
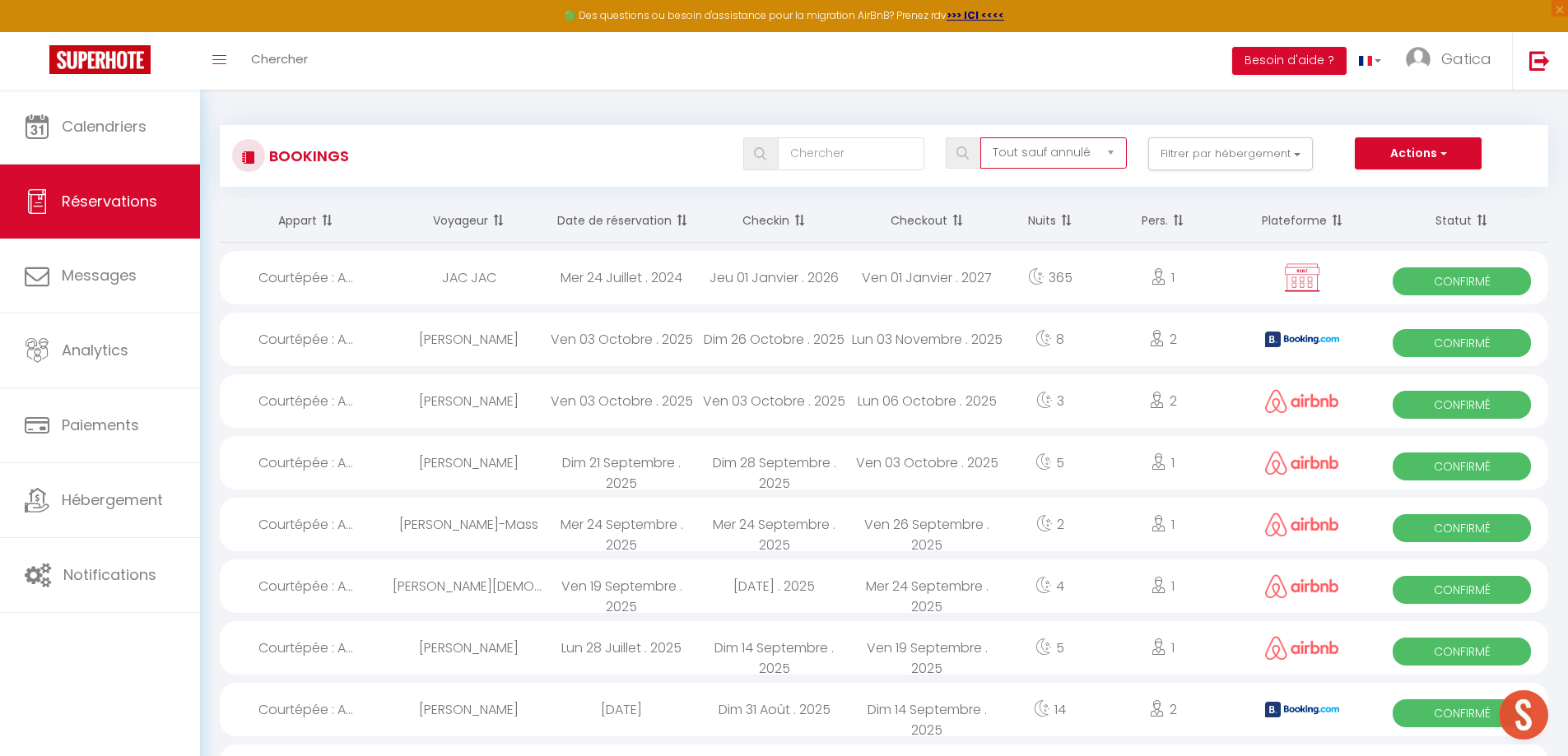
select select "cancelled"
click at [981, 138] on select "Tous les statuts Annulé Confirmé Non Confirmé Tout sauf annulé No Show Request" at bounding box center [1054, 153] width 147 height 31
select select
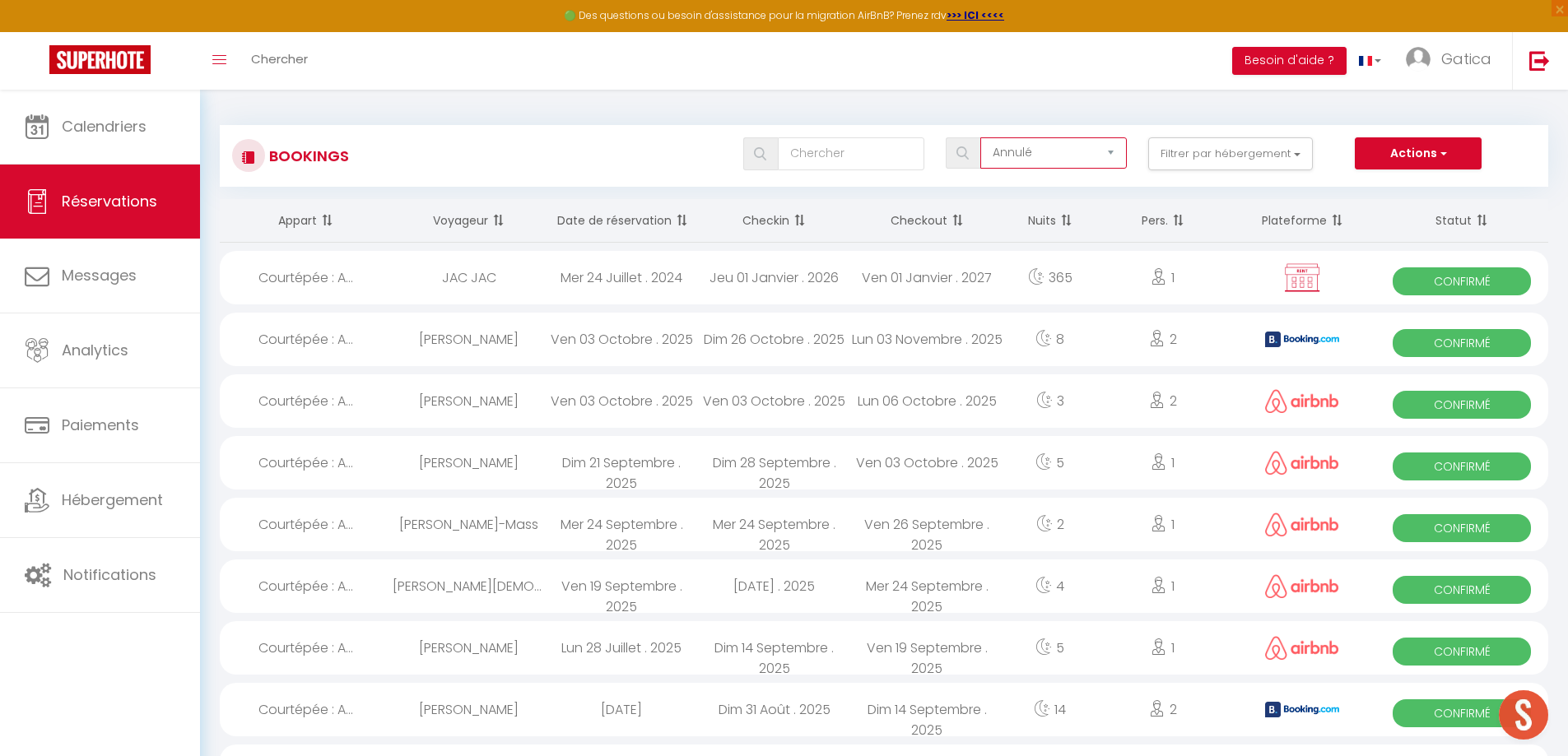
select select
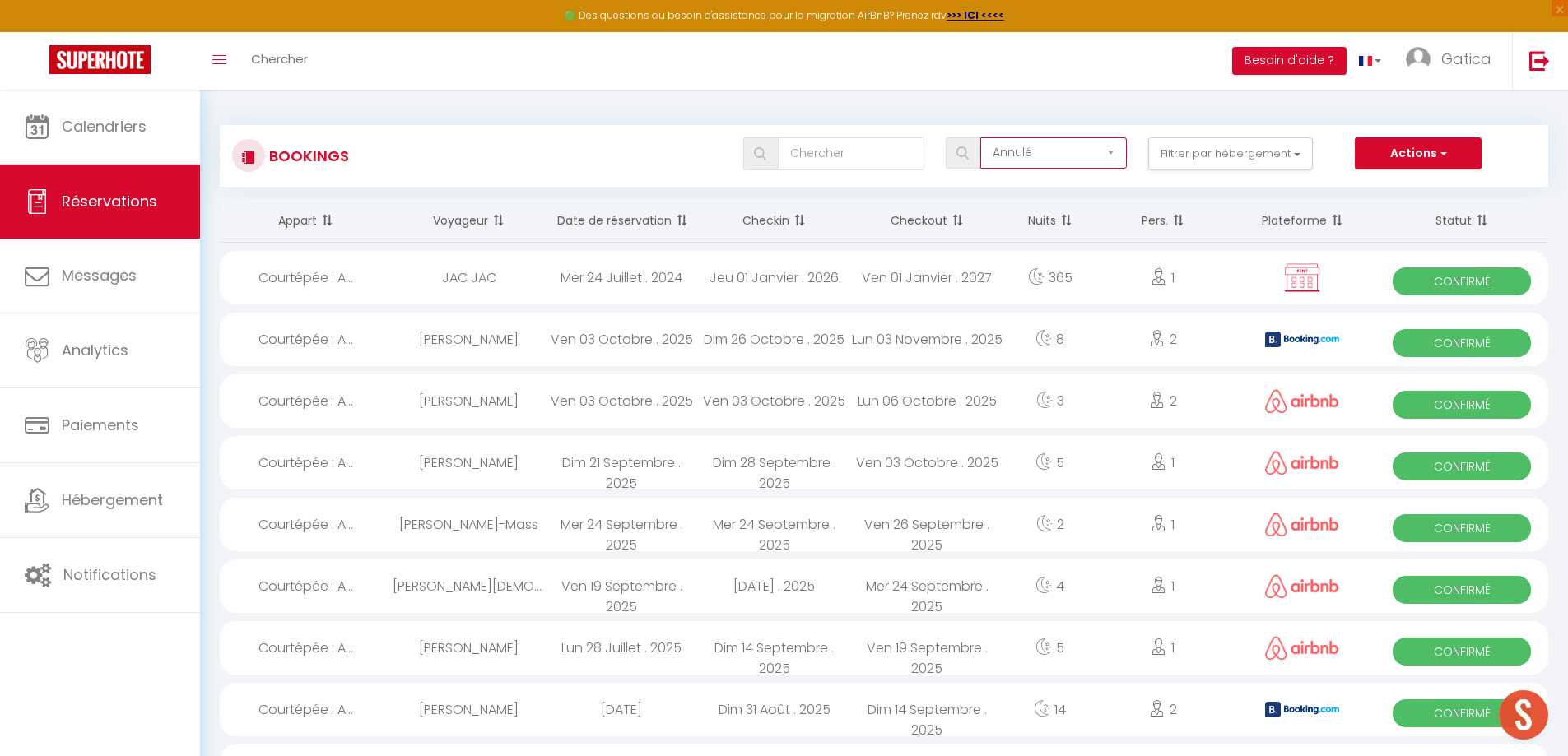
select select
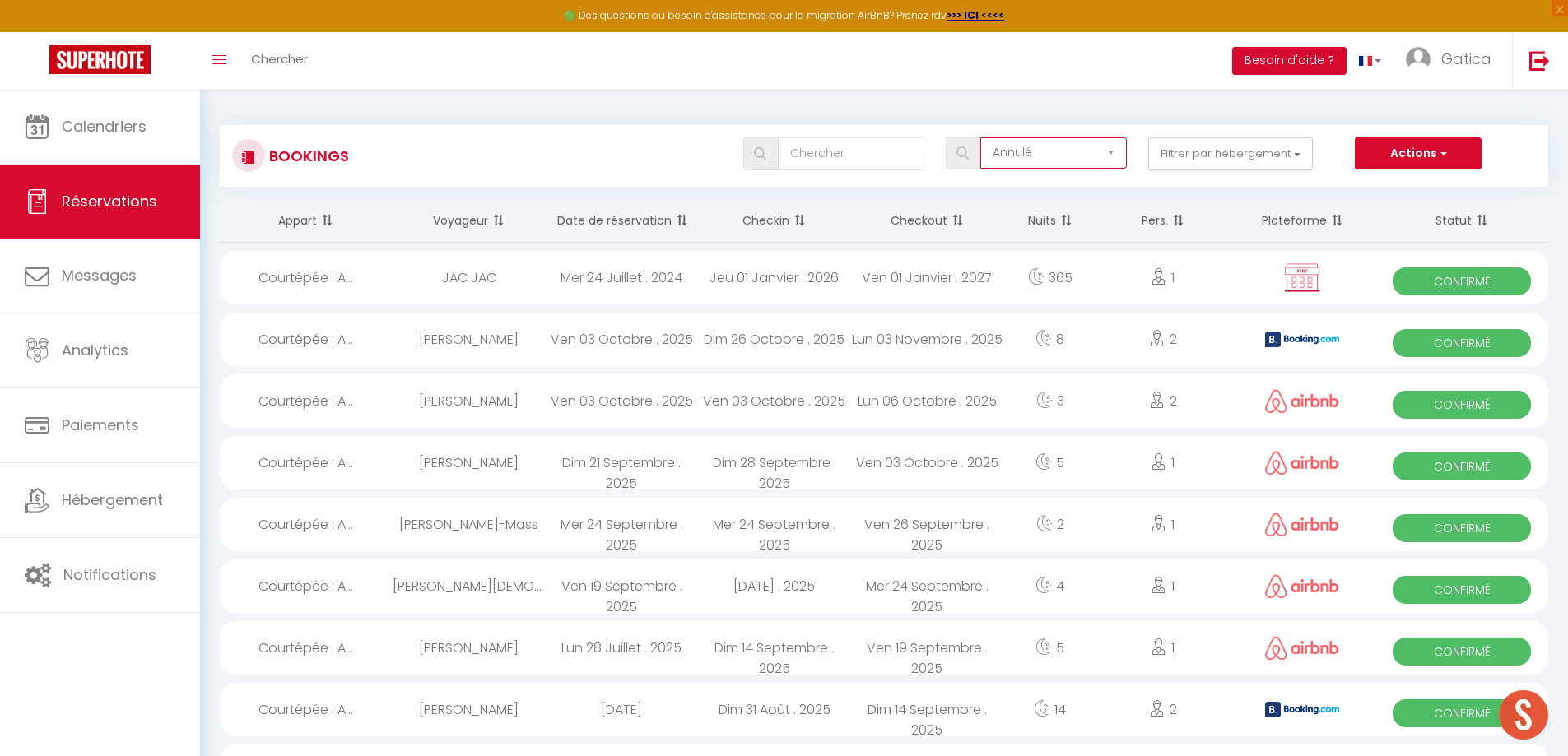
select select
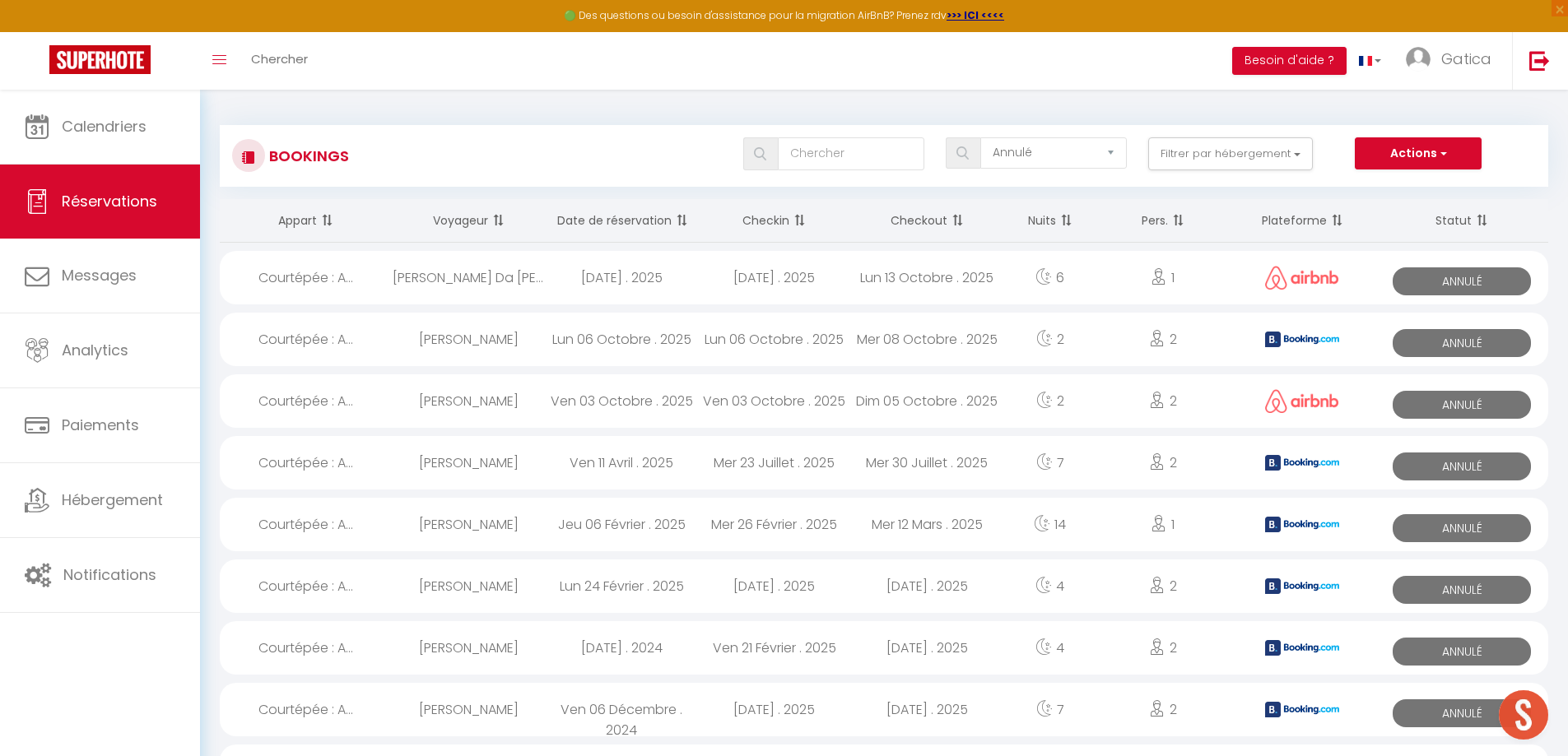
click at [774, 273] on div "[DATE] . 2025" at bounding box center [774, 277] width 153 height 53
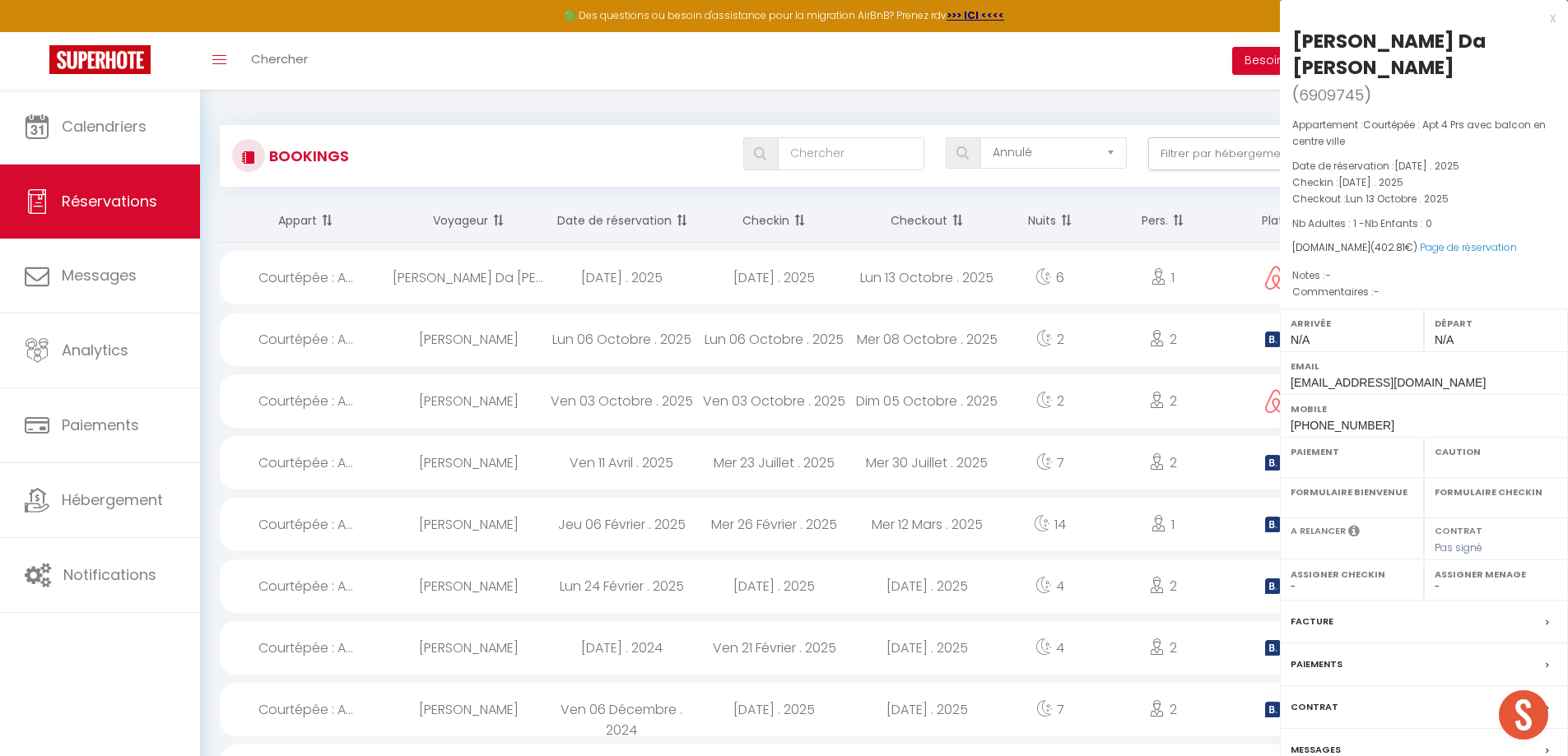
select select "KO"
select select "0"
select select "1"
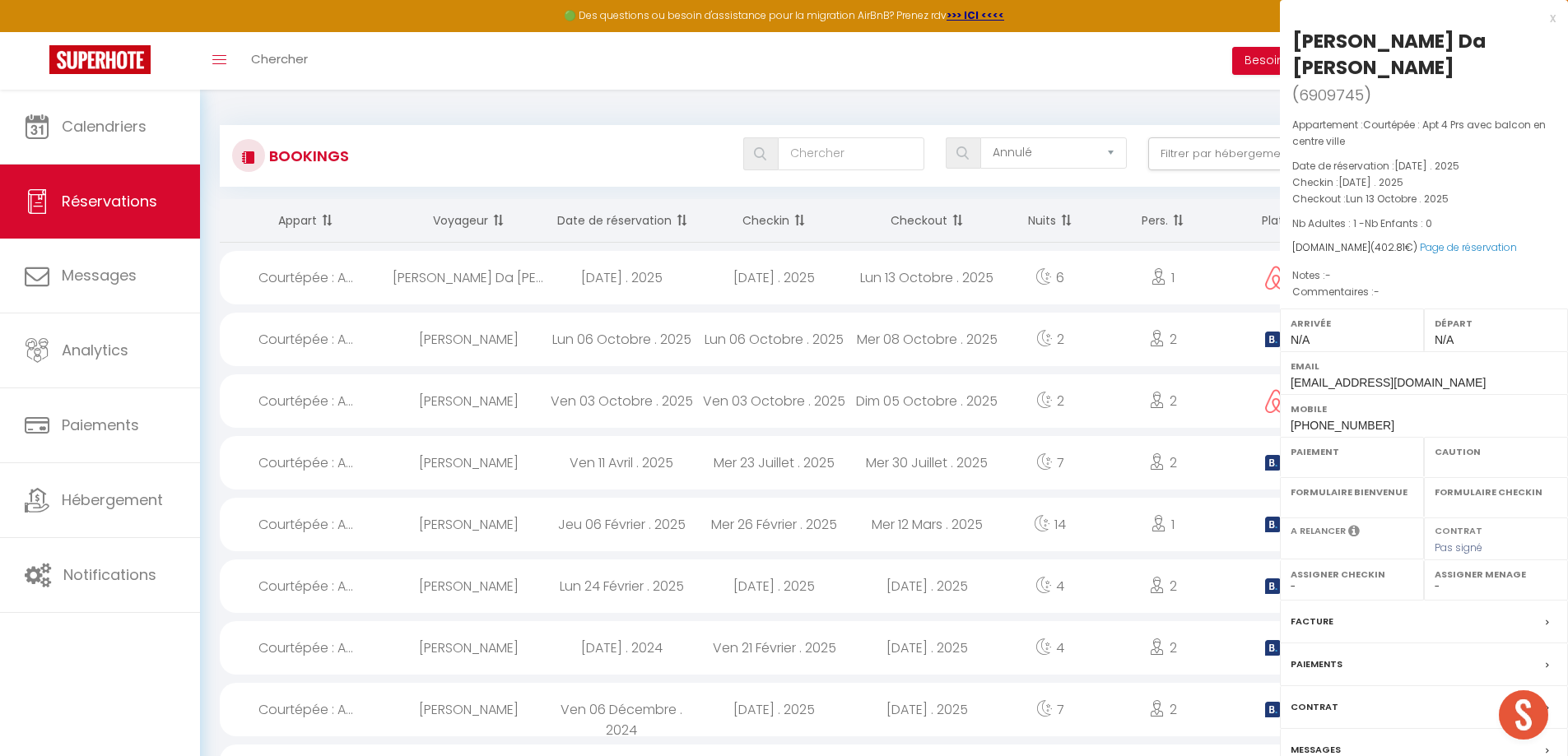
select select
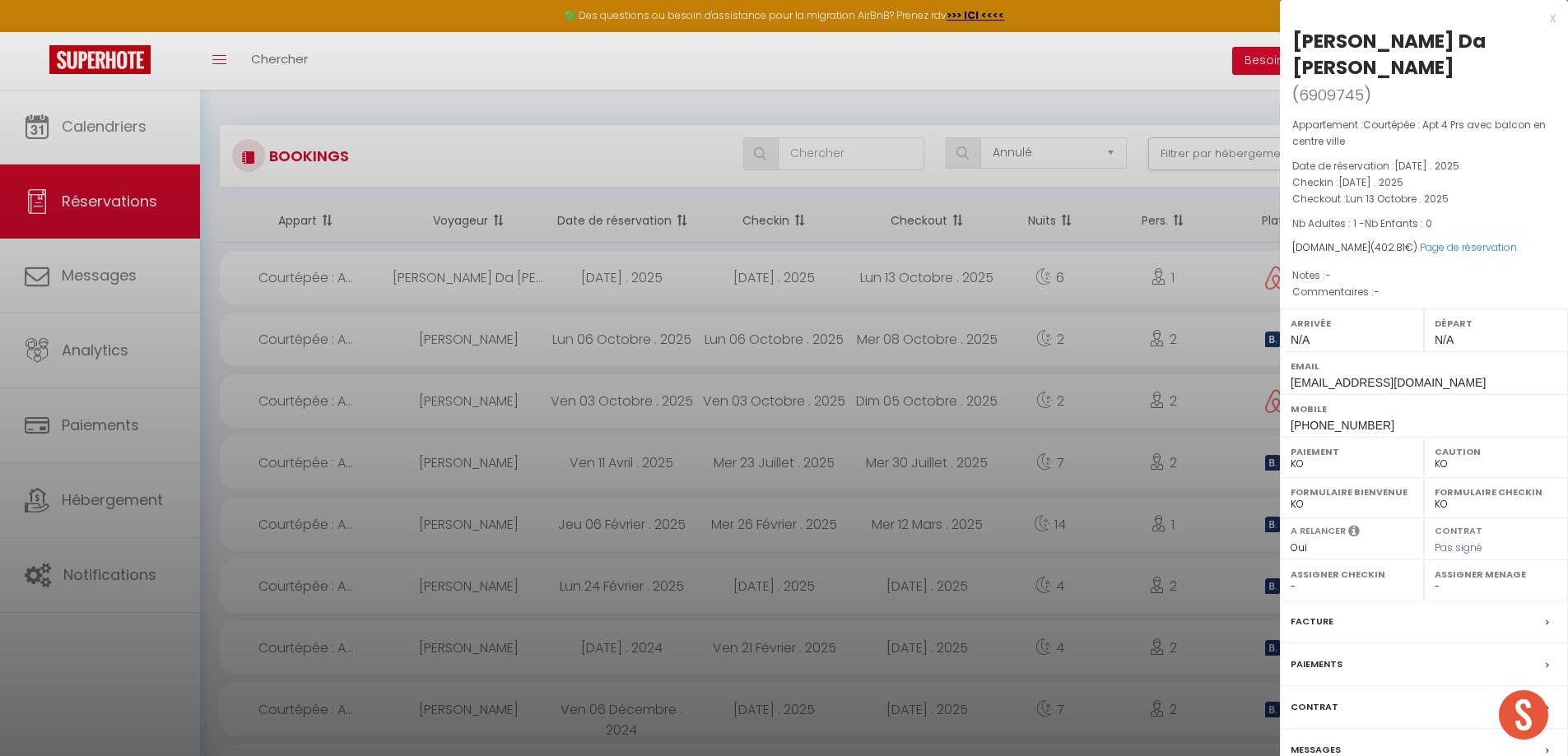
click at [1313, 620] on label "Facture" at bounding box center [1311, 621] width 43 height 17
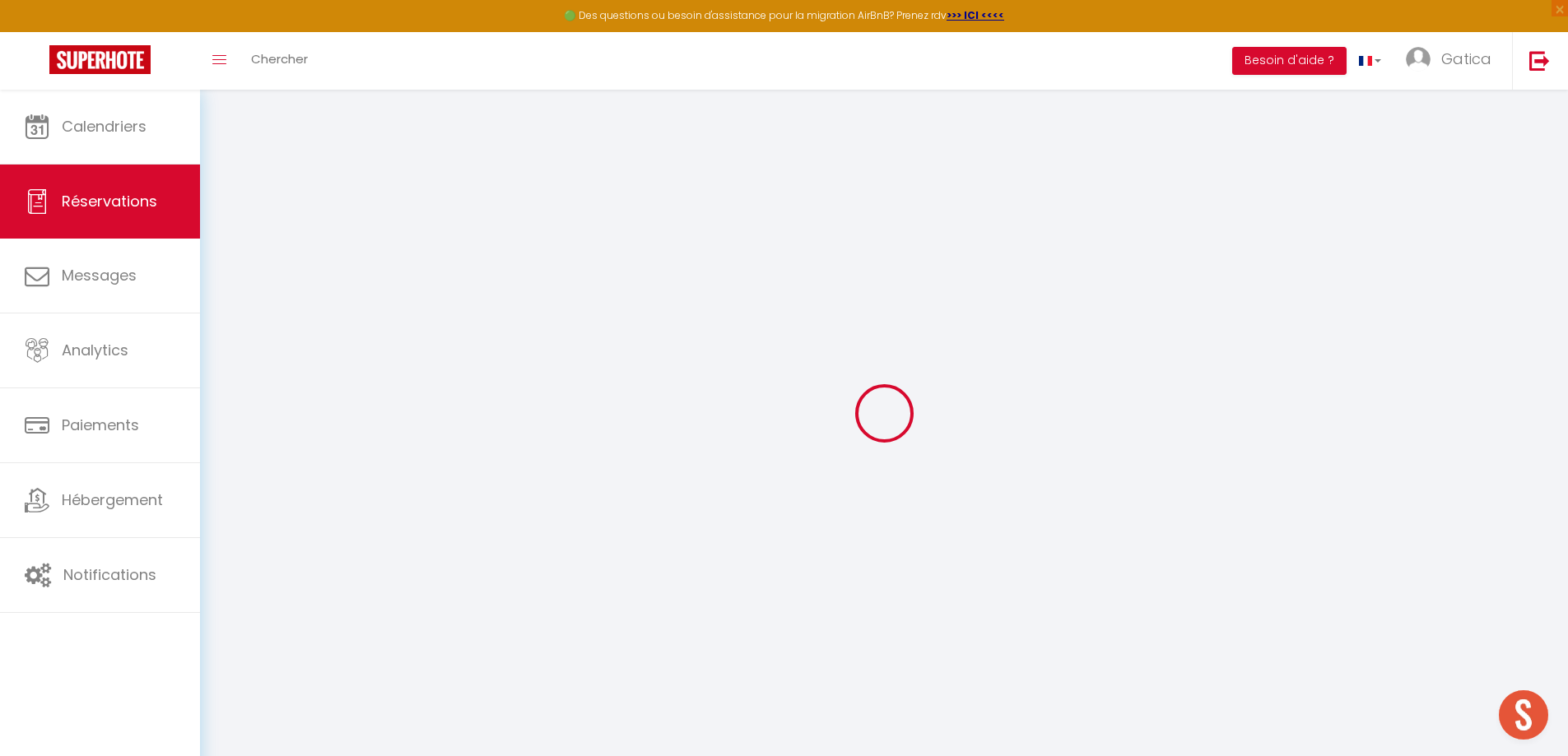
select select
checkbox input "false"
select select
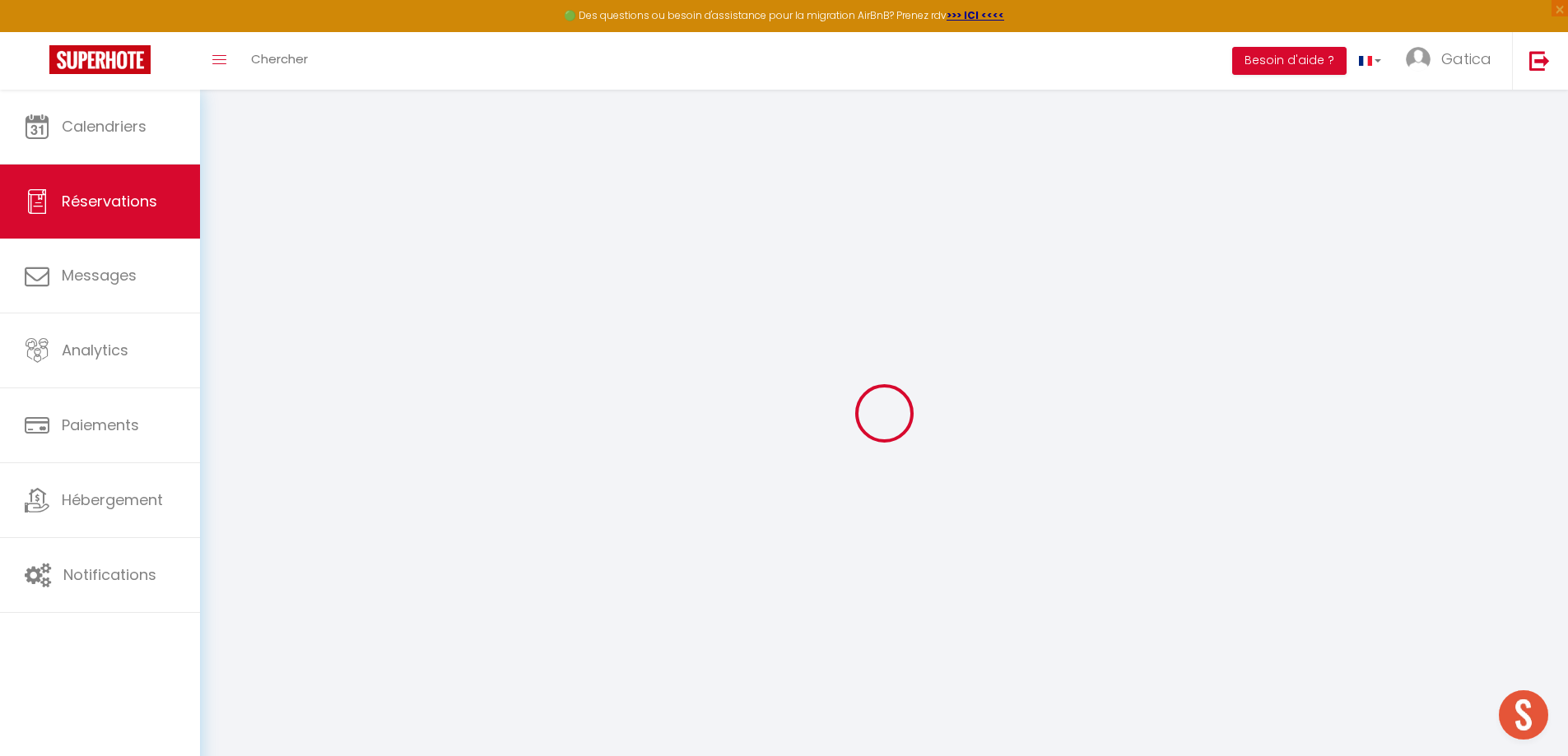
select select
checkbox input "false"
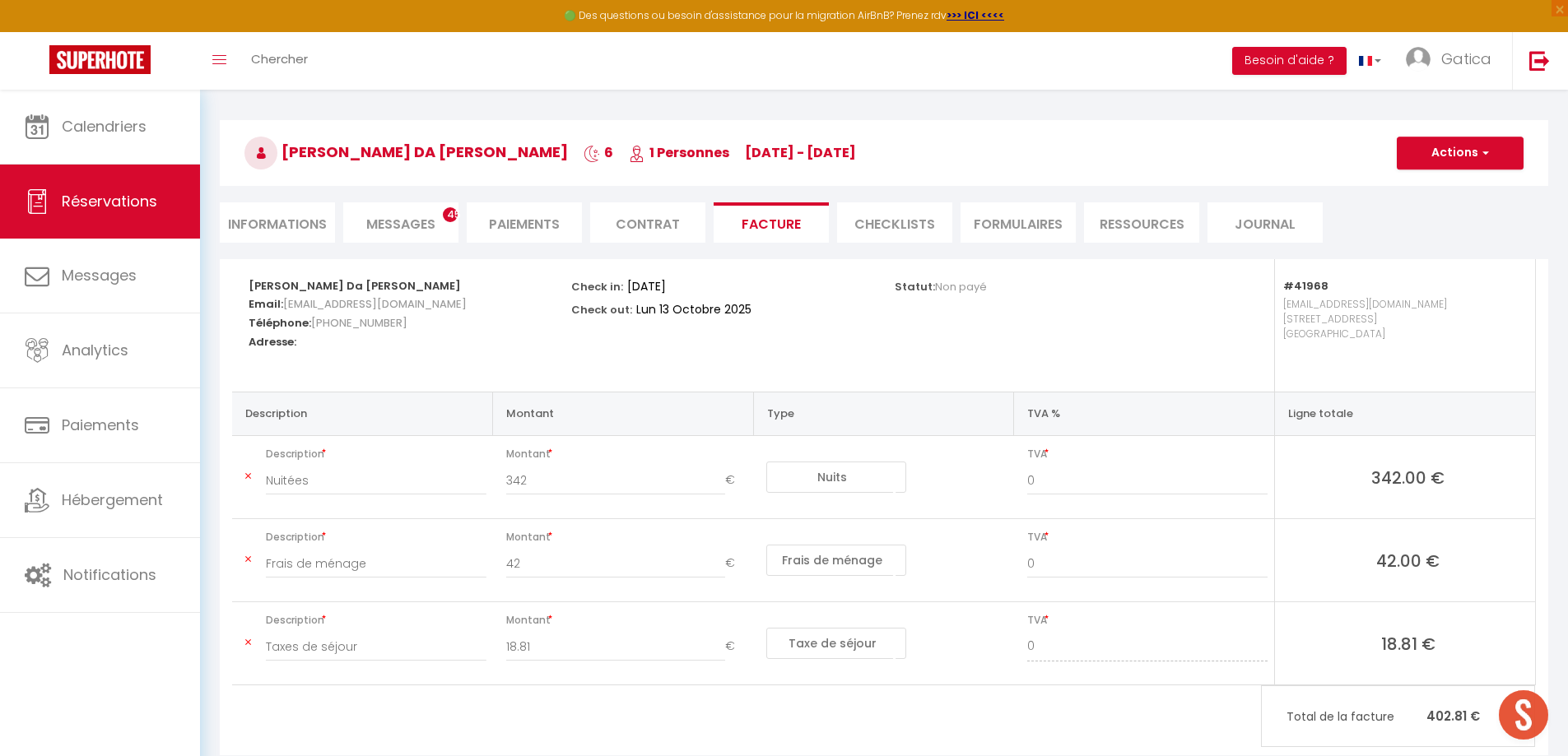
scroll to position [90, 0]
